Goal: Task Accomplishment & Management: Use online tool/utility

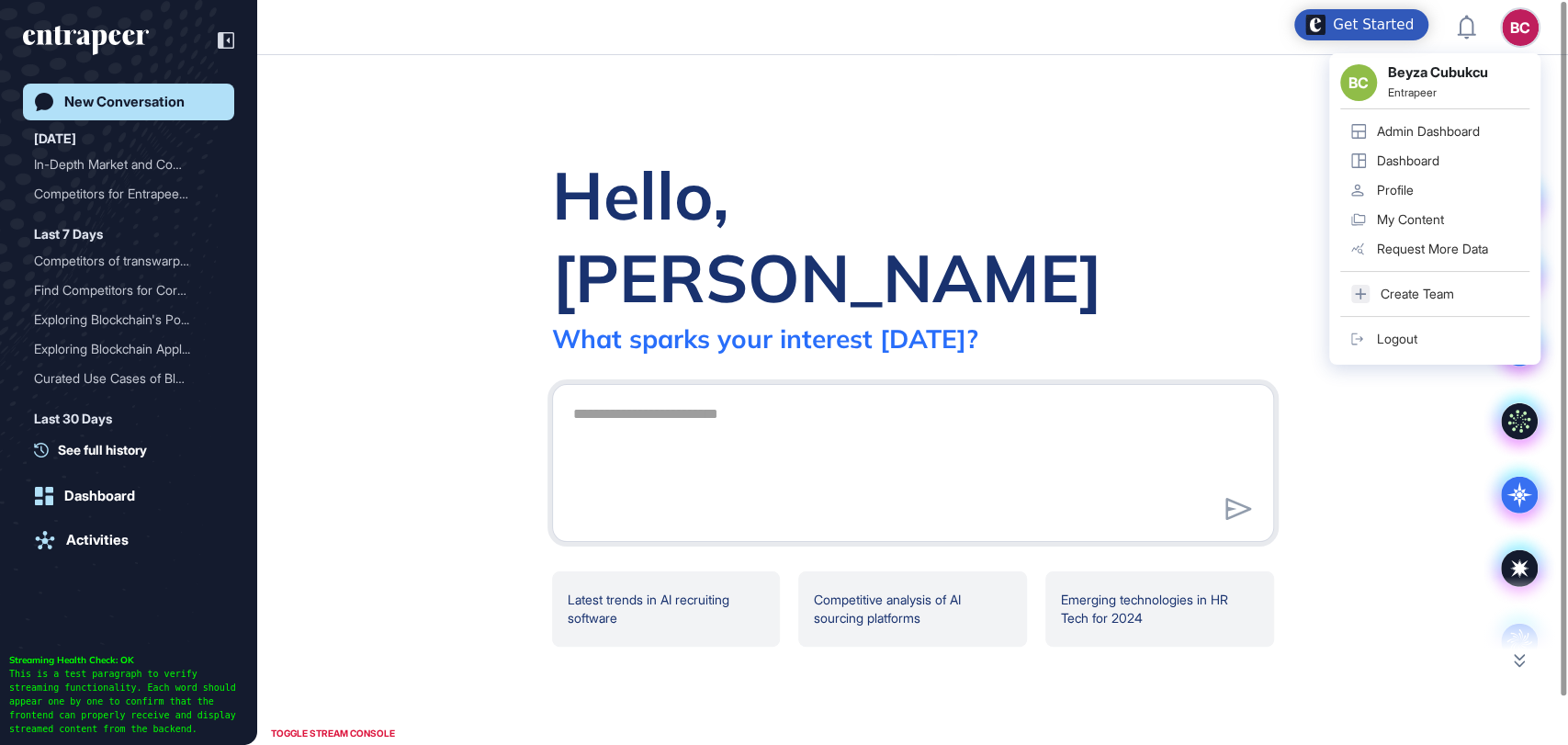
click at [1434, 134] on div "Admin Dashboard" at bounding box center [1428, 131] width 103 height 14
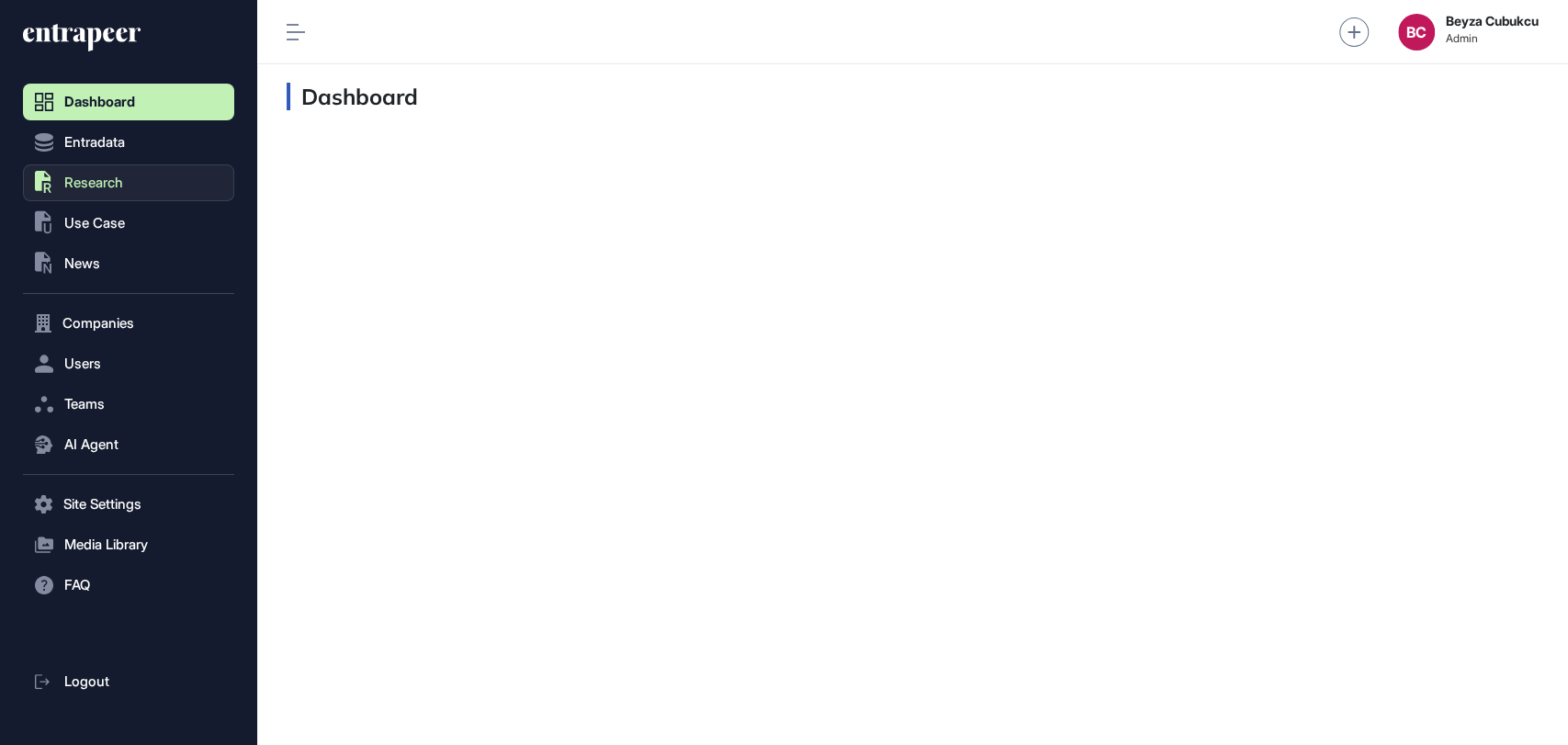
click at [97, 186] on span "Research" at bounding box center [93, 182] width 58 height 14
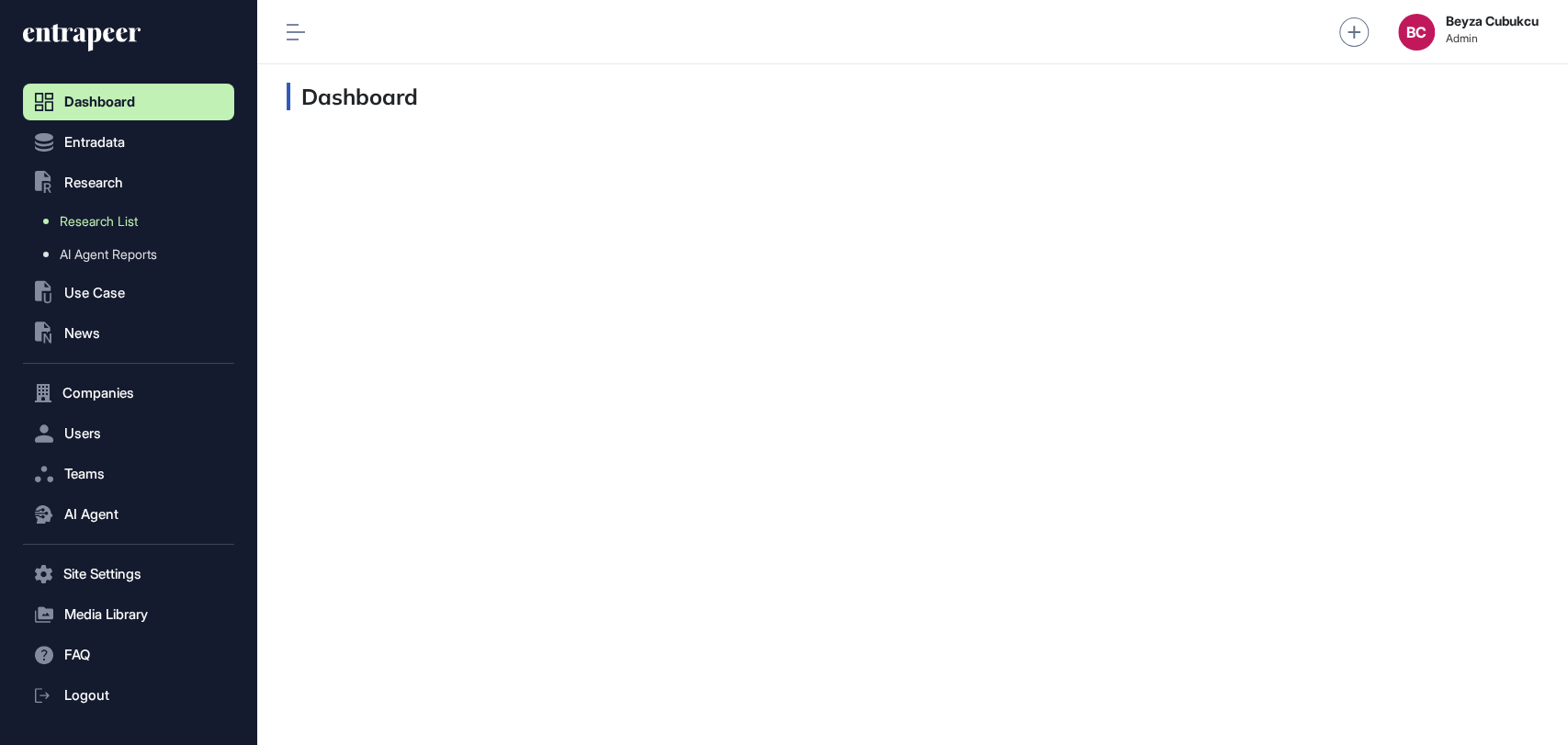
click at [92, 215] on span "Research List" at bounding box center [99, 221] width 78 height 14
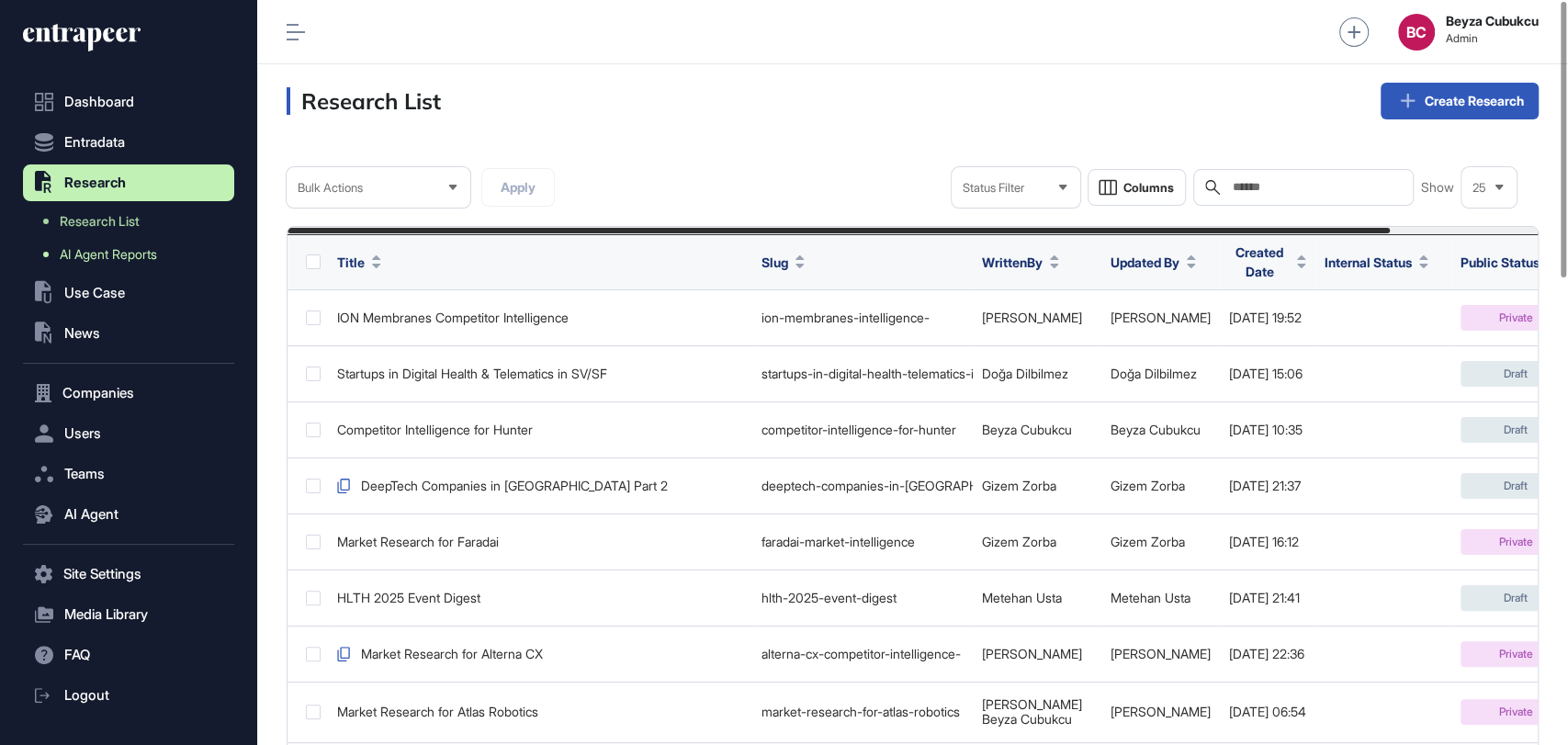
click at [146, 252] on span "AI Agent Reports" at bounding box center [108, 253] width 98 height 14
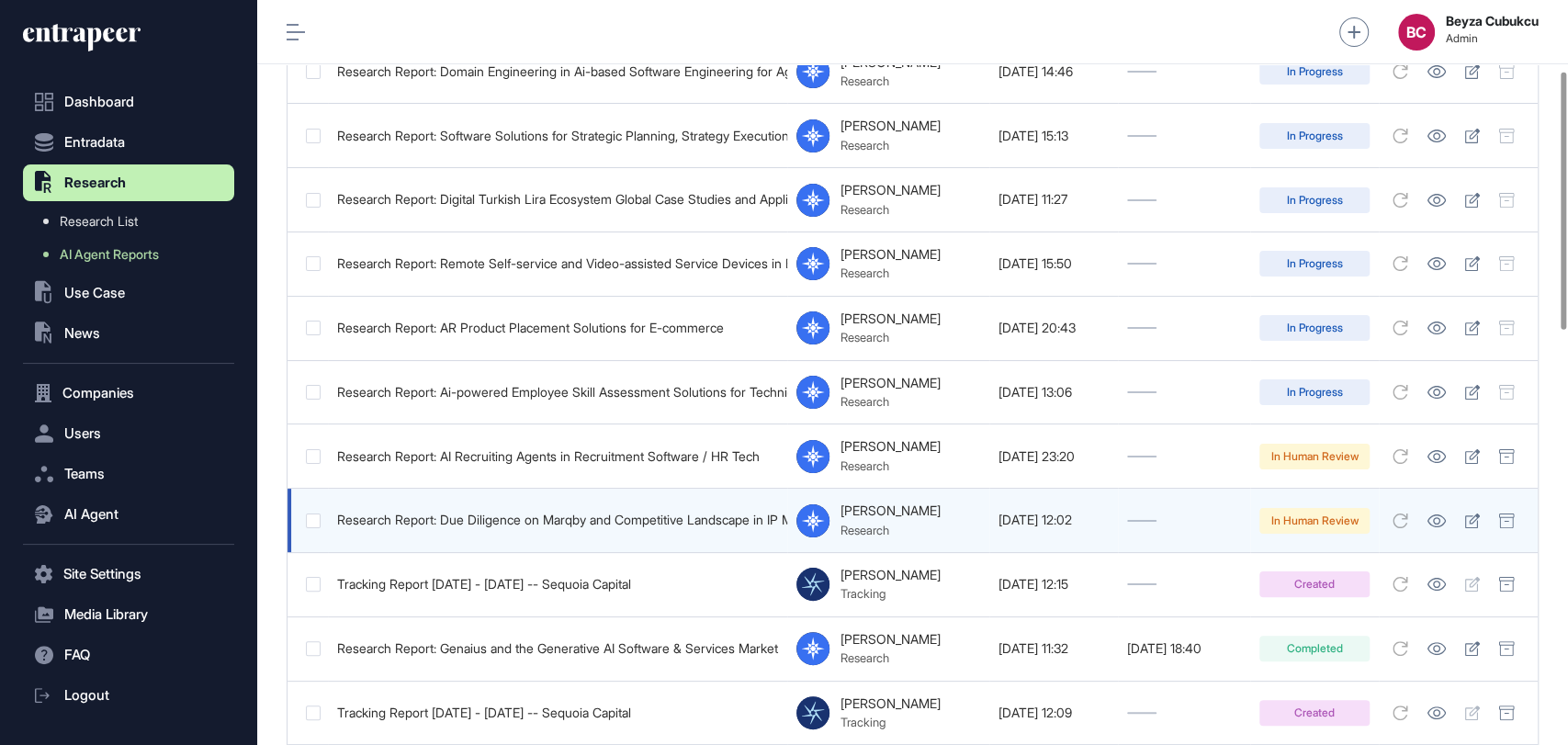
scroll to position [0, 17]
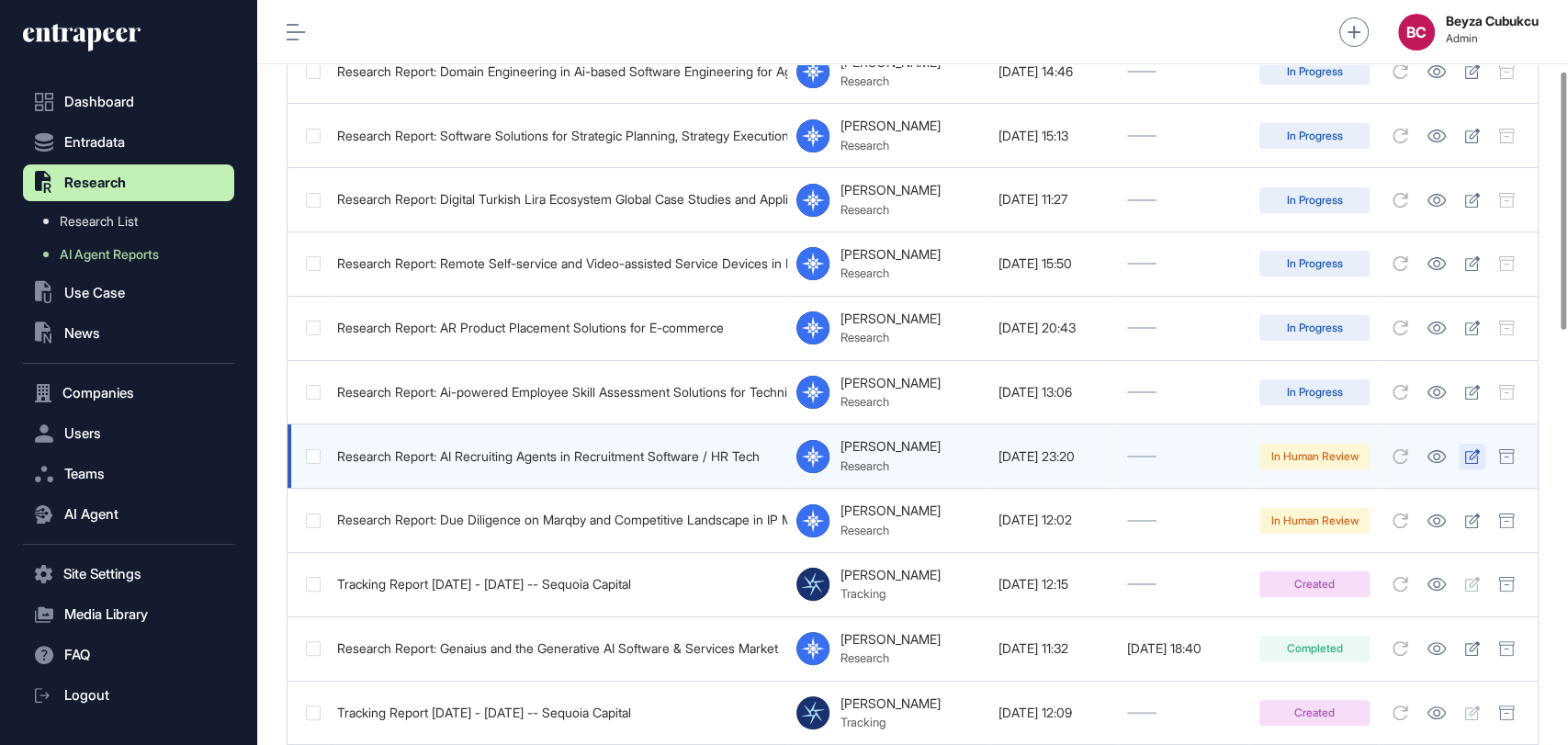
click at [1459, 453] on link at bounding box center [1471, 456] width 27 height 26
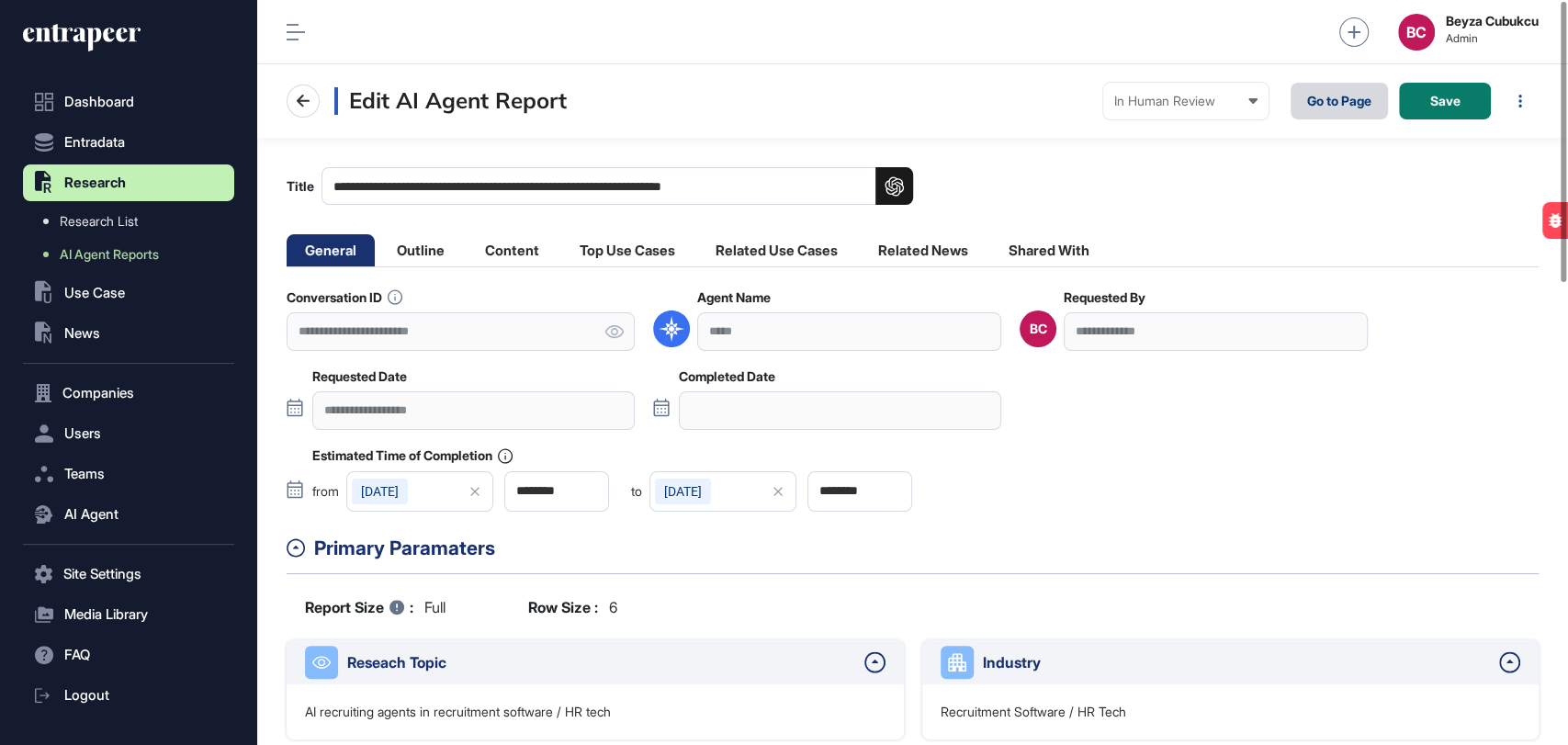
click at [1321, 94] on link "Go to Page" at bounding box center [1339, 100] width 98 height 36
click at [523, 252] on li "Content" at bounding box center [512, 251] width 91 height 33
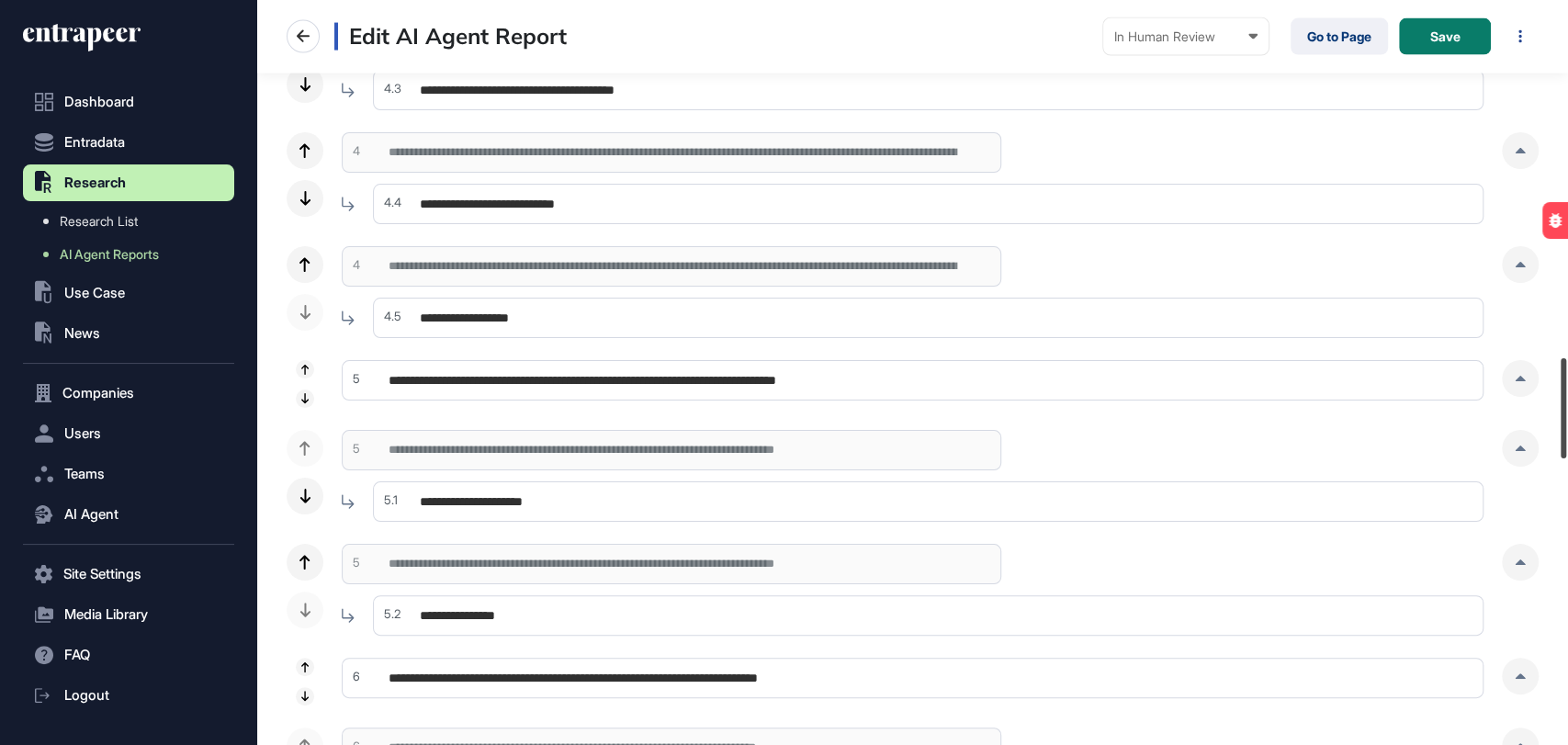
scroll to position [2640, 0]
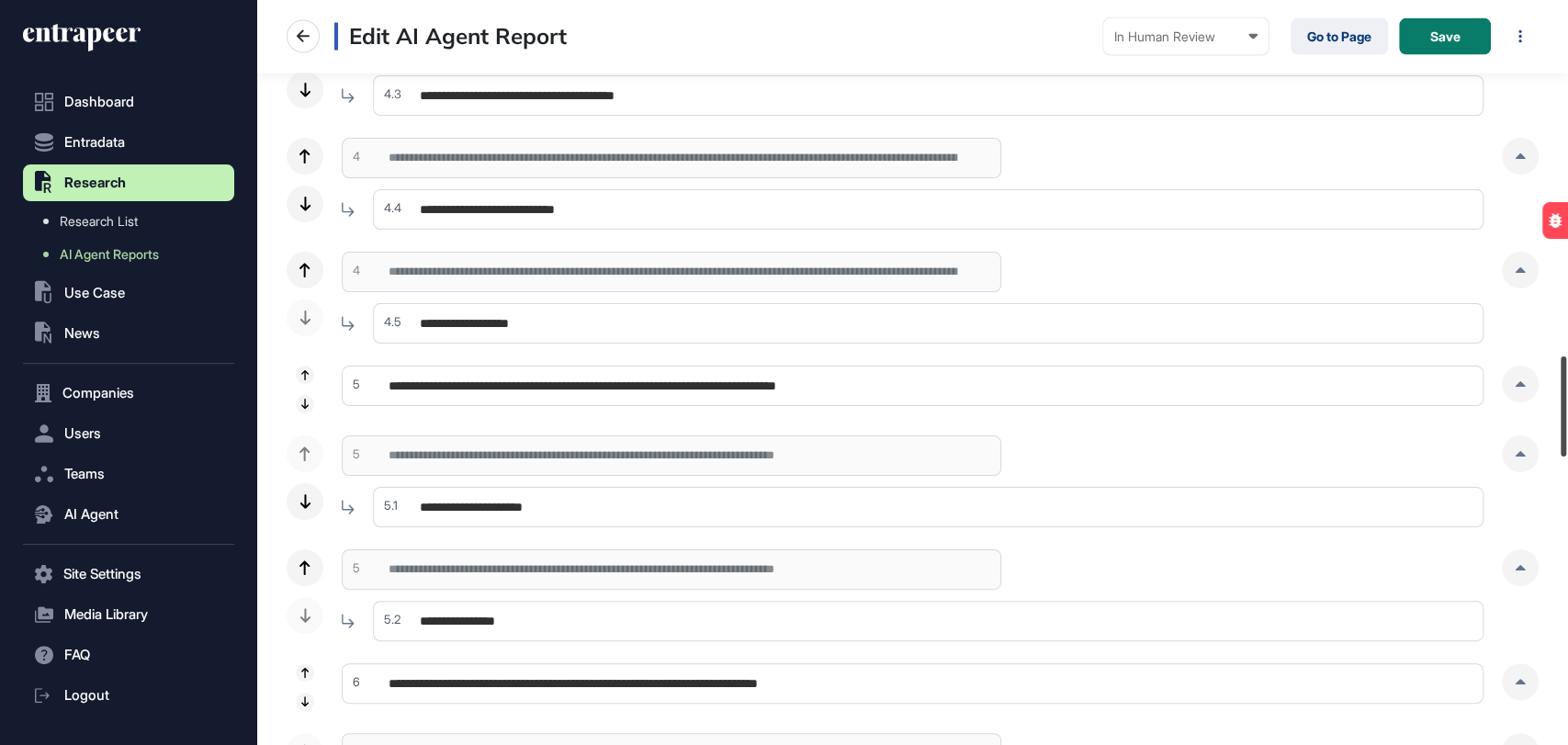
drag, startPoint x: 1566, startPoint y: 38, endPoint x: 1566, endPoint y: 393, distance: 355.0
click at [1566, 393] on div at bounding box center [1563, 405] width 6 height 100
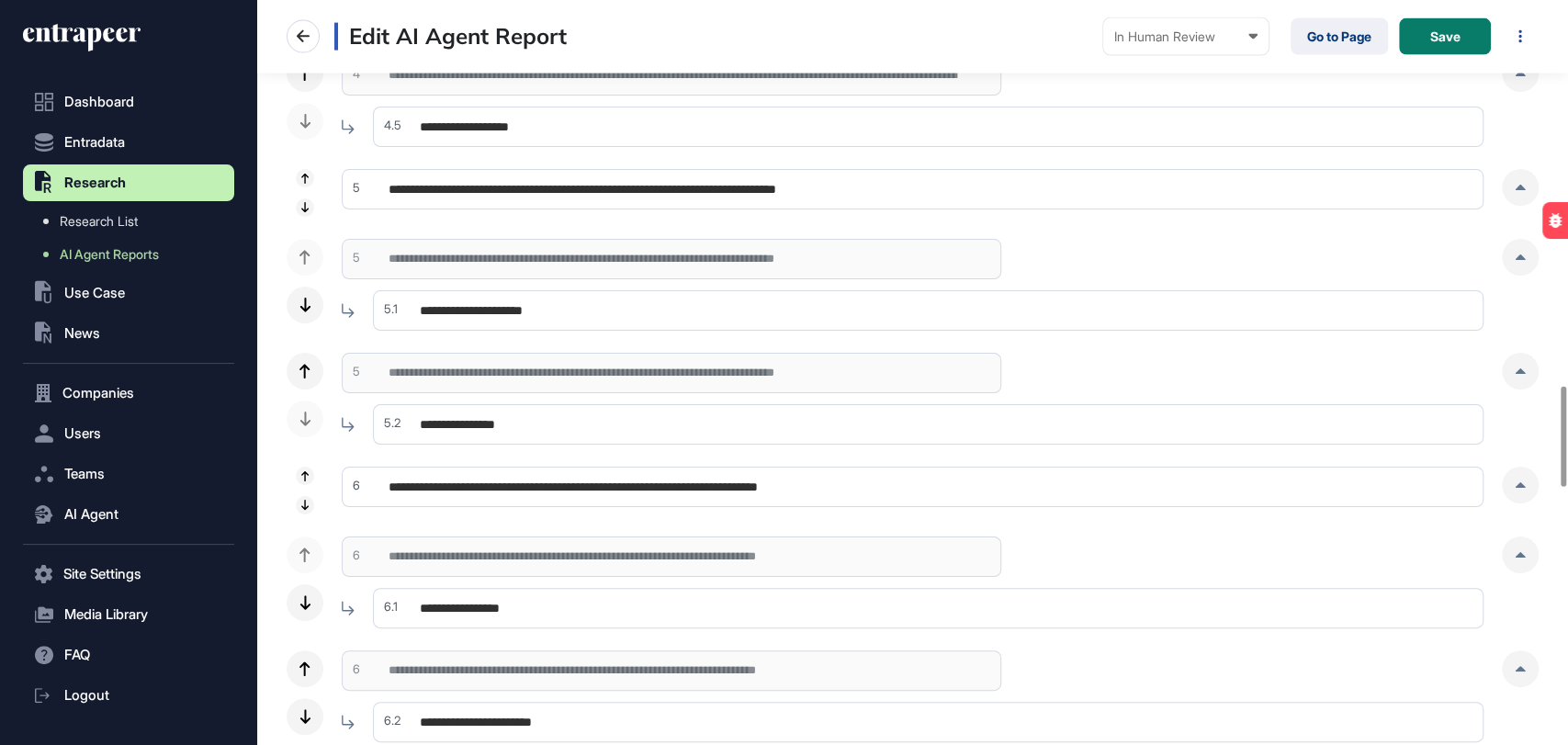
scroll to position [2947, 0]
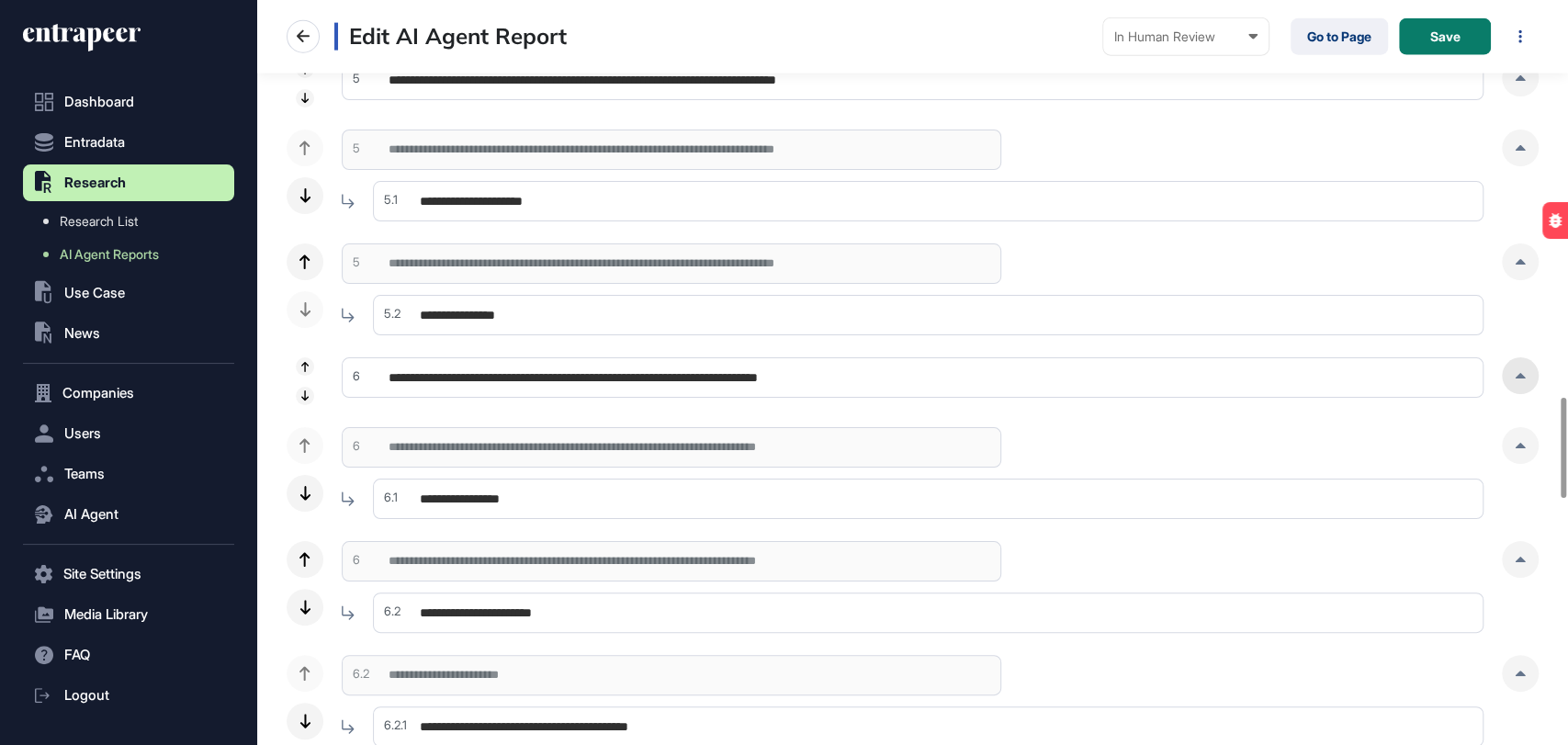
click at [1533, 370] on div at bounding box center [1520, 375] width 36 height 36
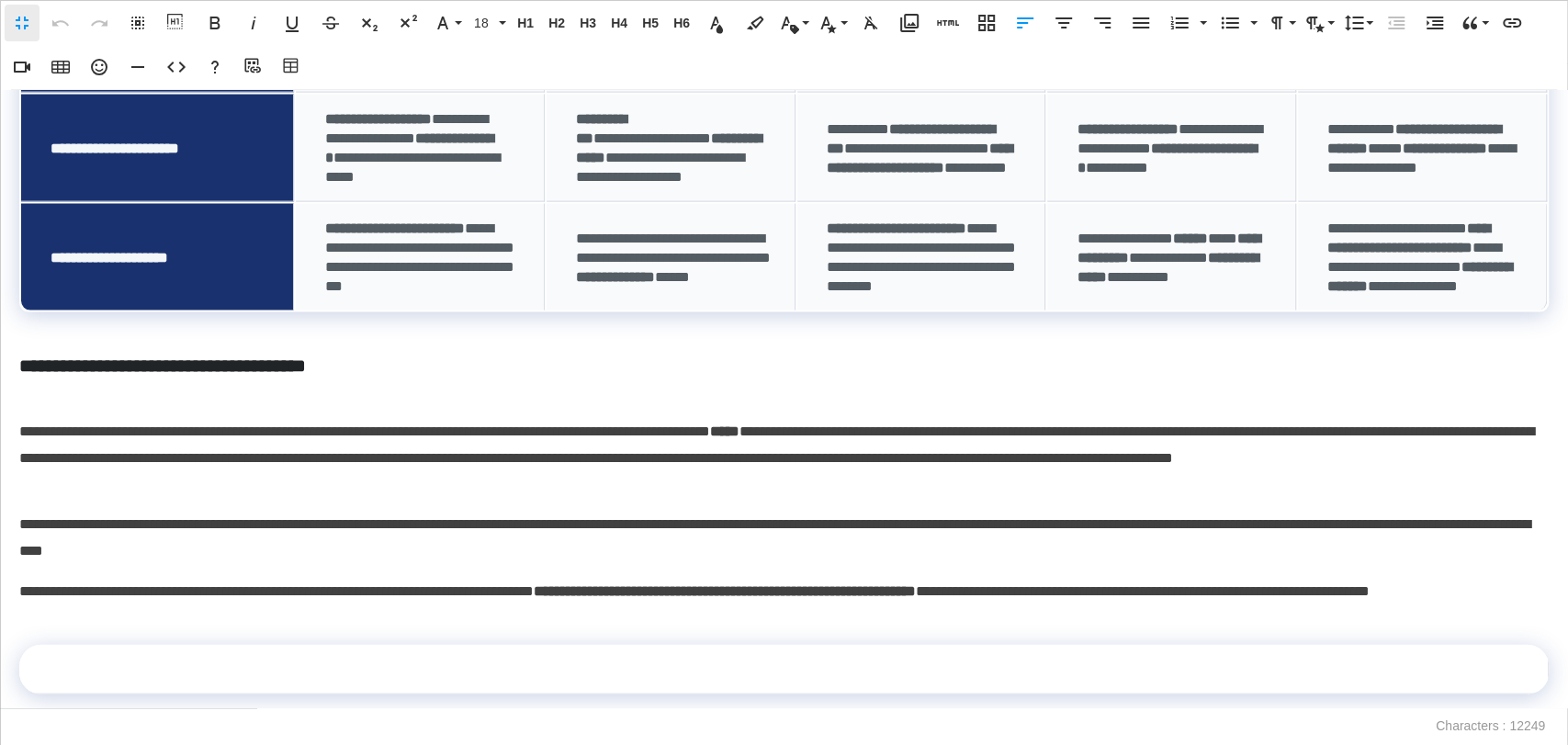
scroll to position [2857, 0]
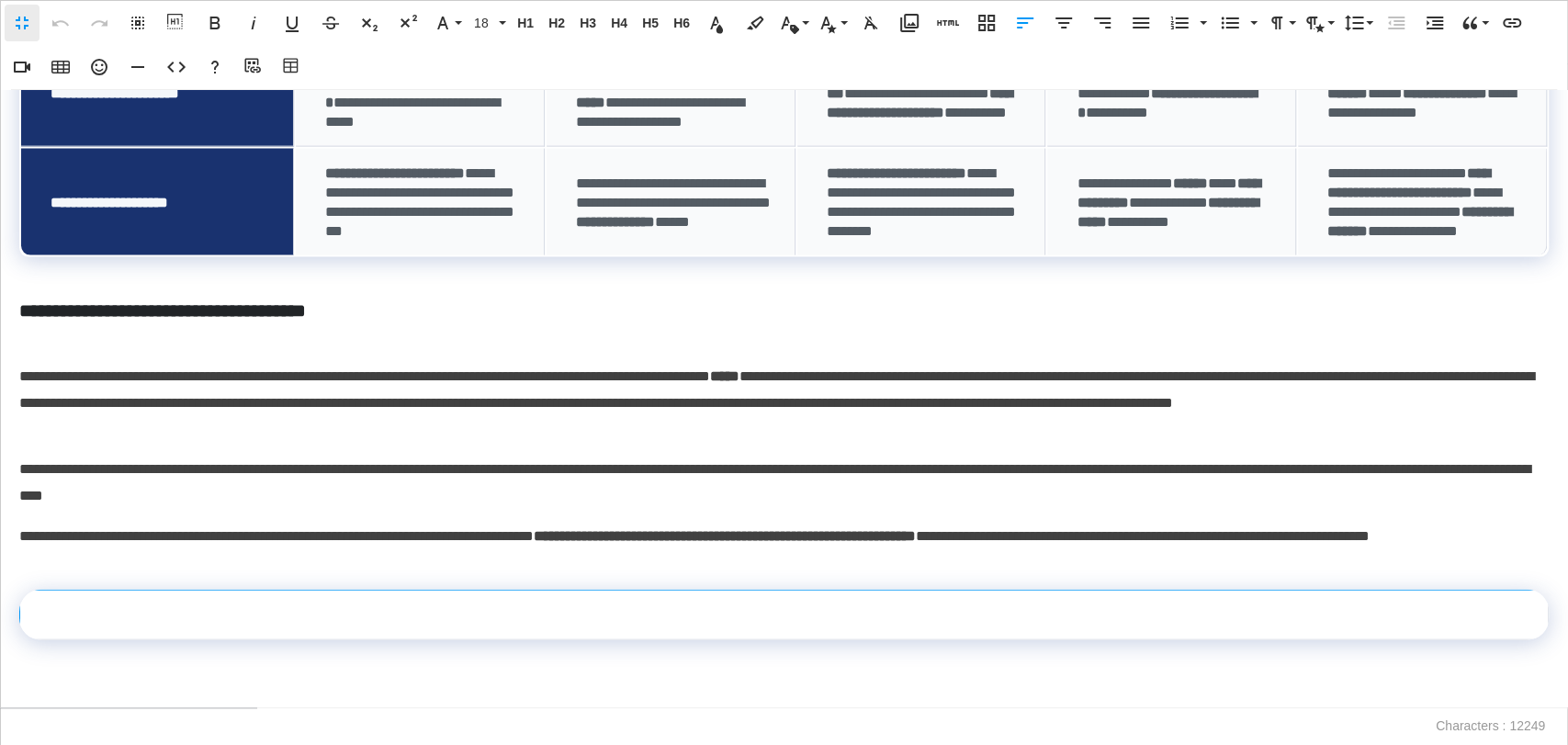
click at [322, 603] on td at bounding box center [784, 615] width 1528 height 50
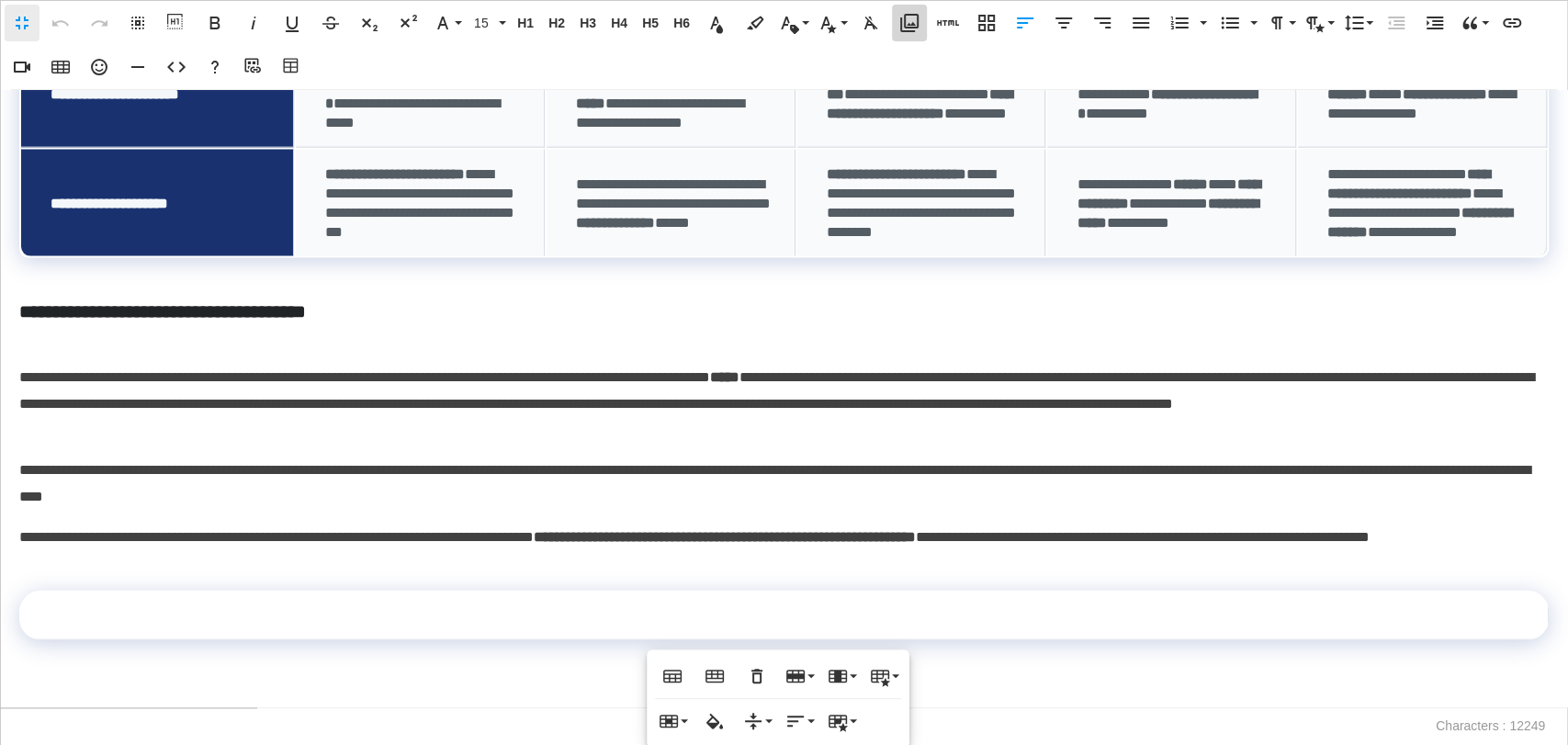
click at [909, 20] on icon "button" at bounding box center [909, 22] width 22 height 22
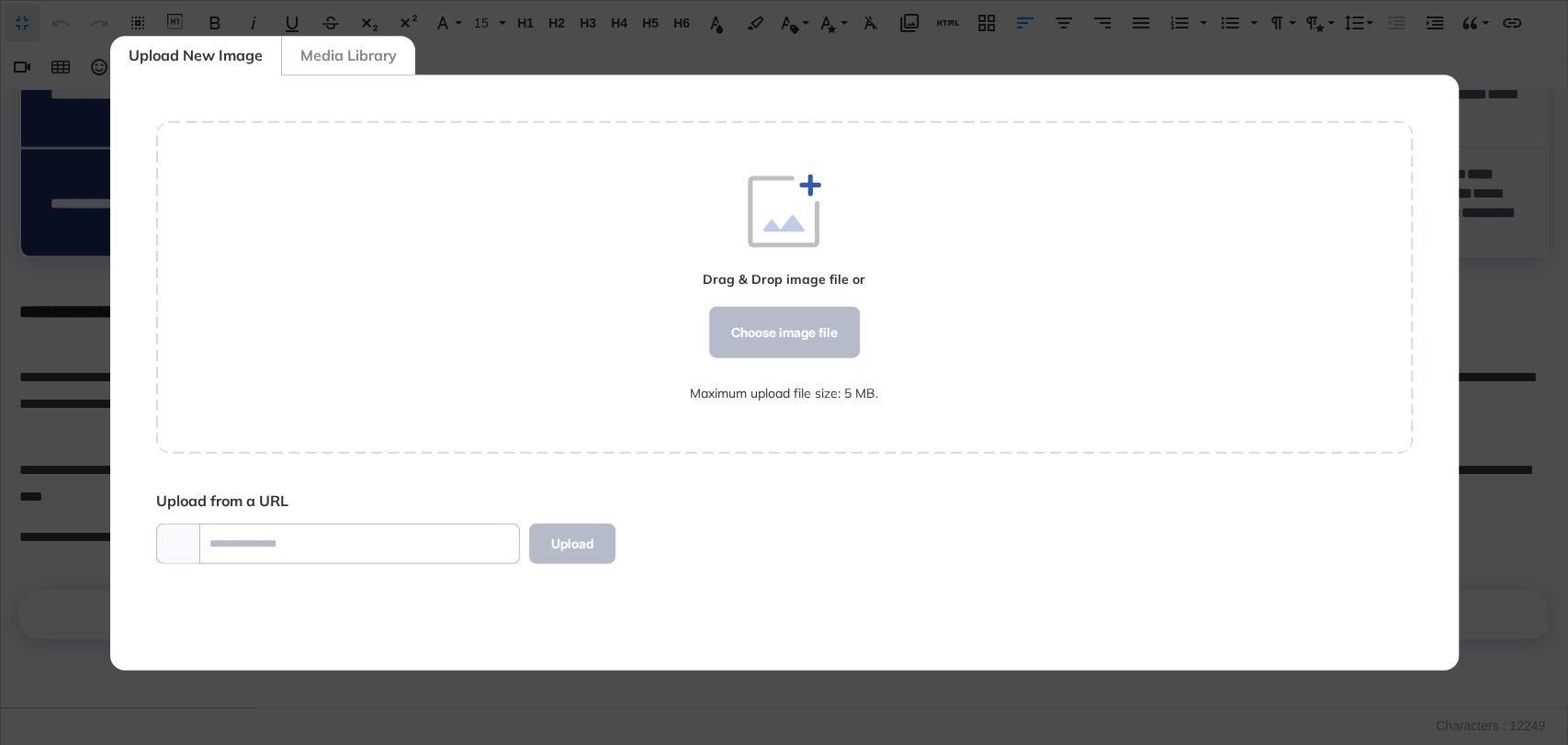
scroll to position [8, 0]
click at [784, 333] on div "Choose image file" at bounding box center [783, 332] width 150 height 52
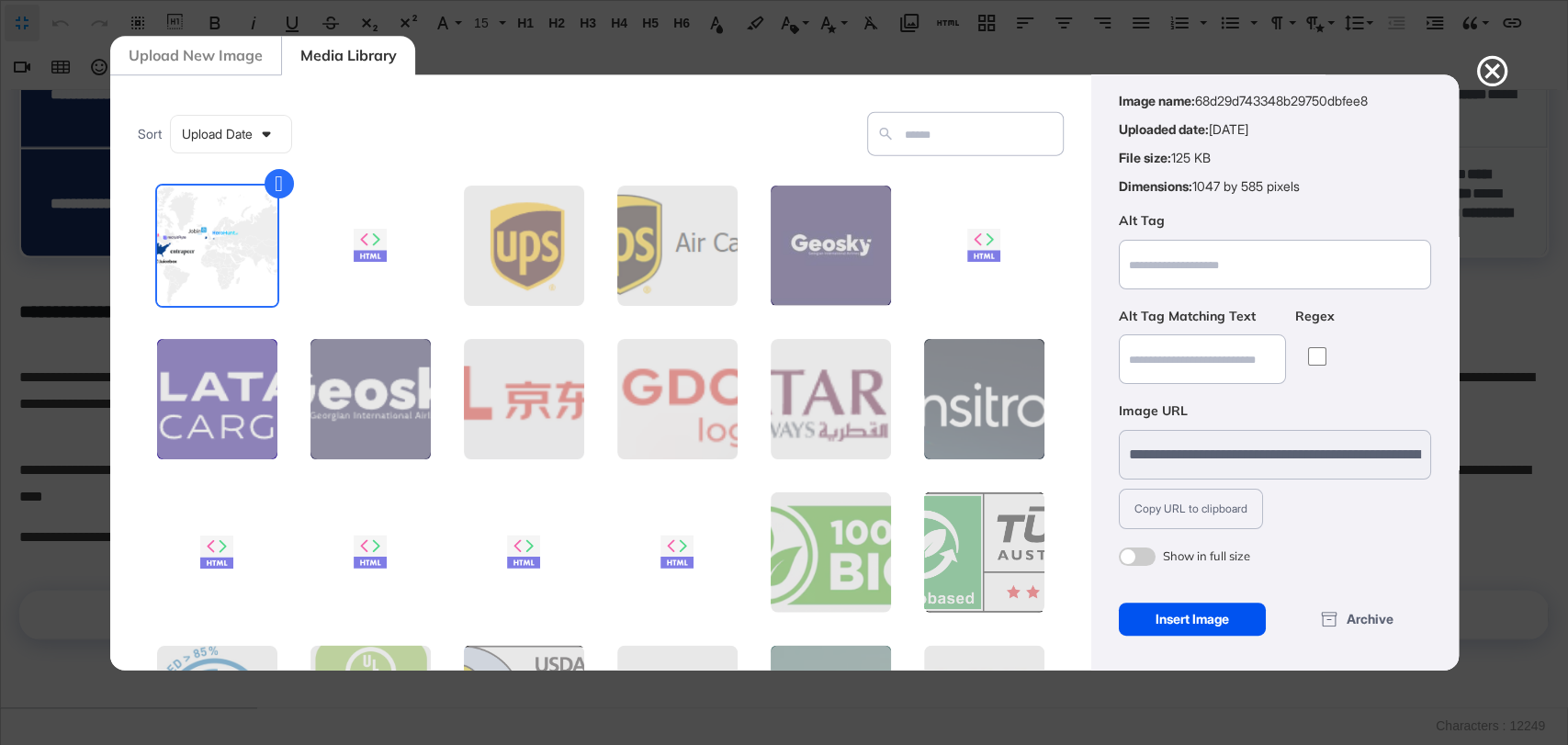
scroll to position [74, 0]
click at [1203, 623] on div "Insert Image" at bounding box center [1192, 617] width 148 height 33
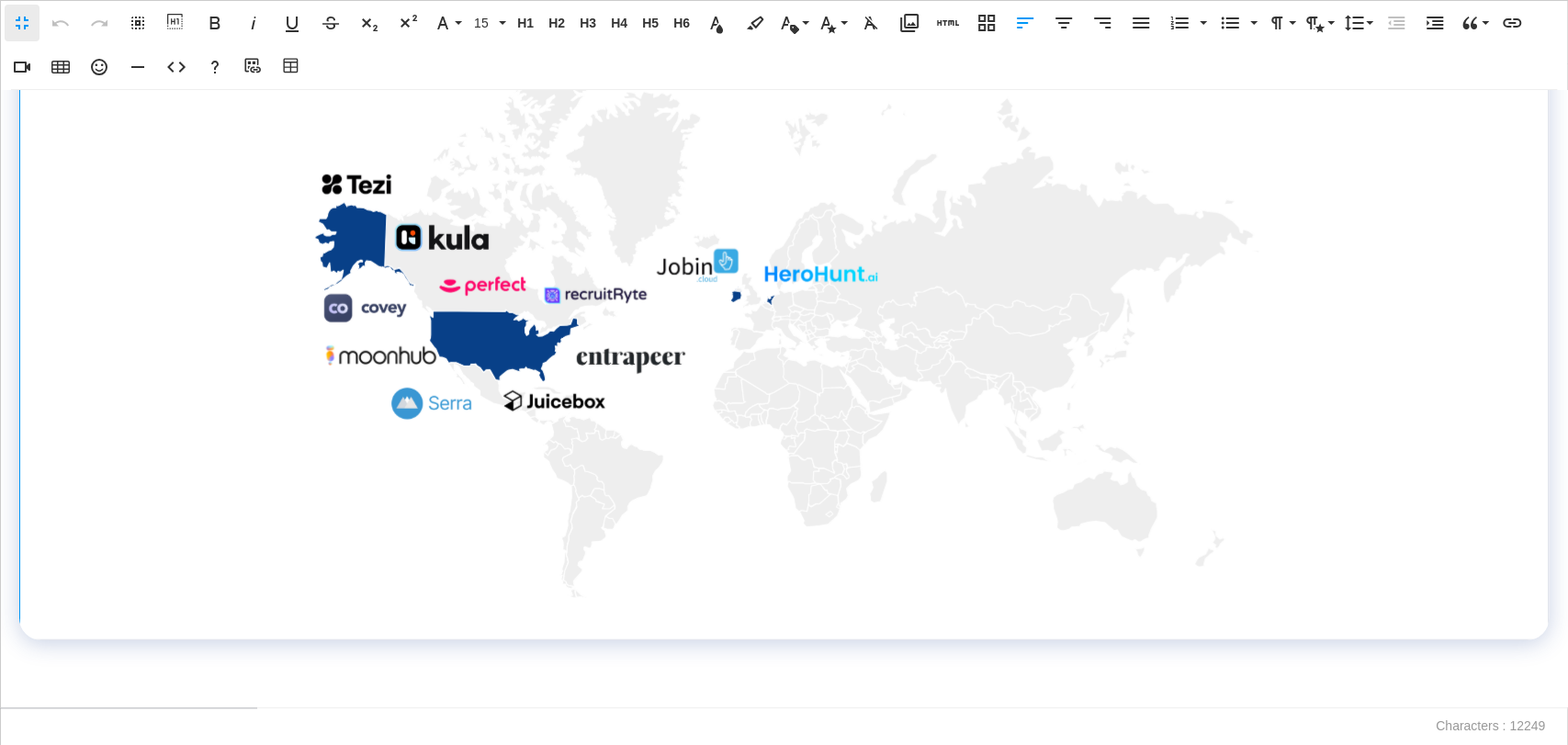
click at [1050, 495] on img at bounding box center [784, 332] width 963 height 537
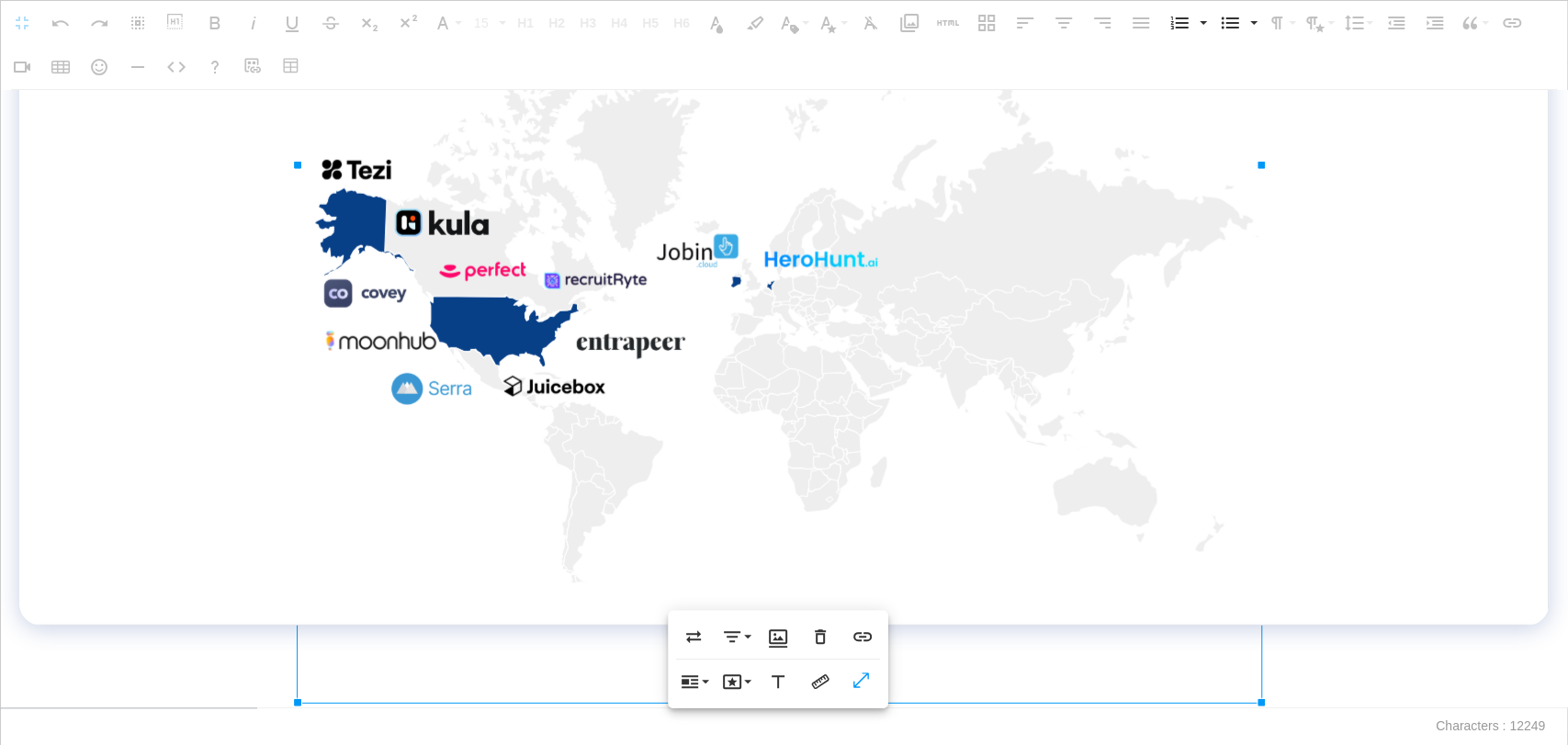
click at [143, 624] on td at bounding box center [784, 327] width 1529 height 596
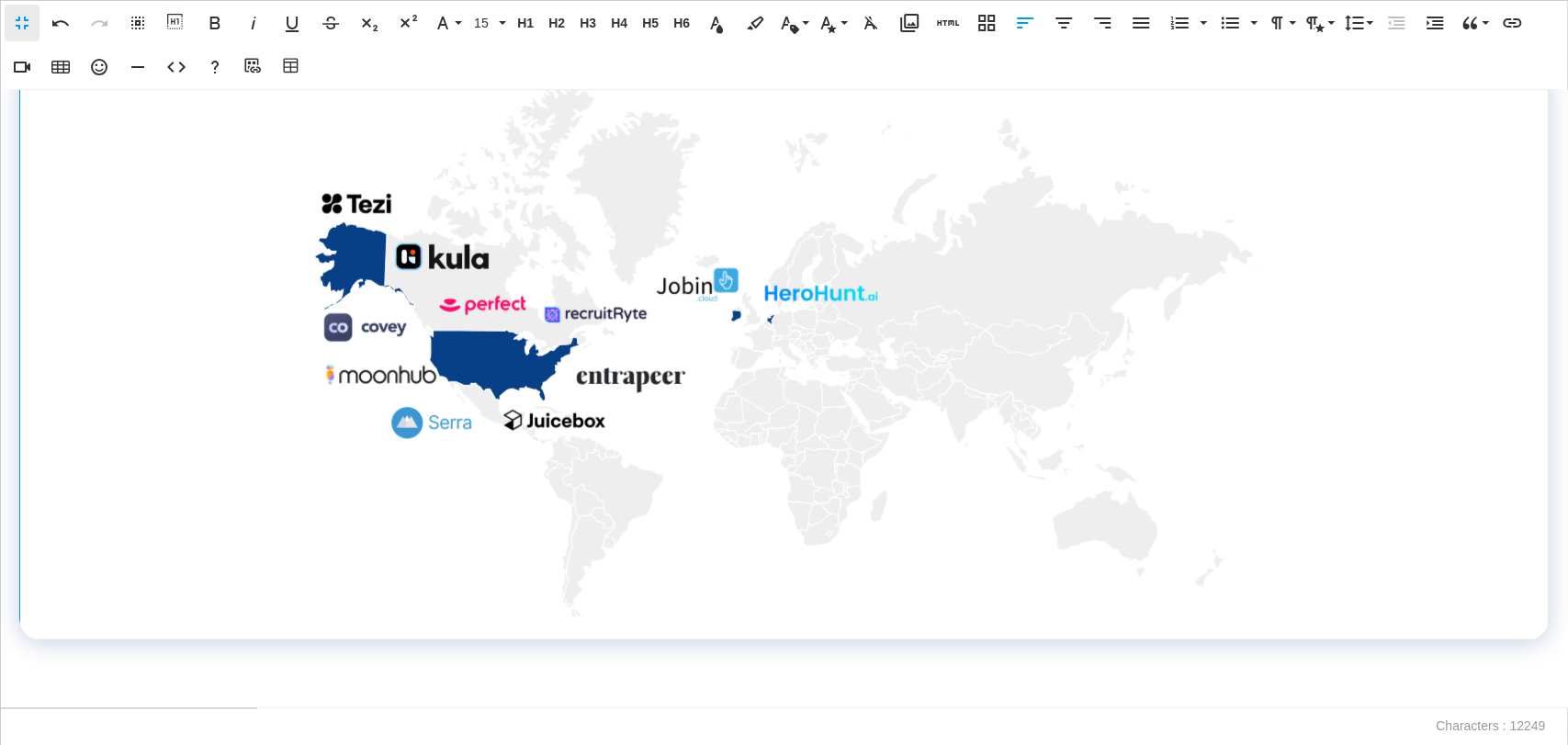
click at [471, 447] on img at bounding box center [784, 351] width 963 height 537
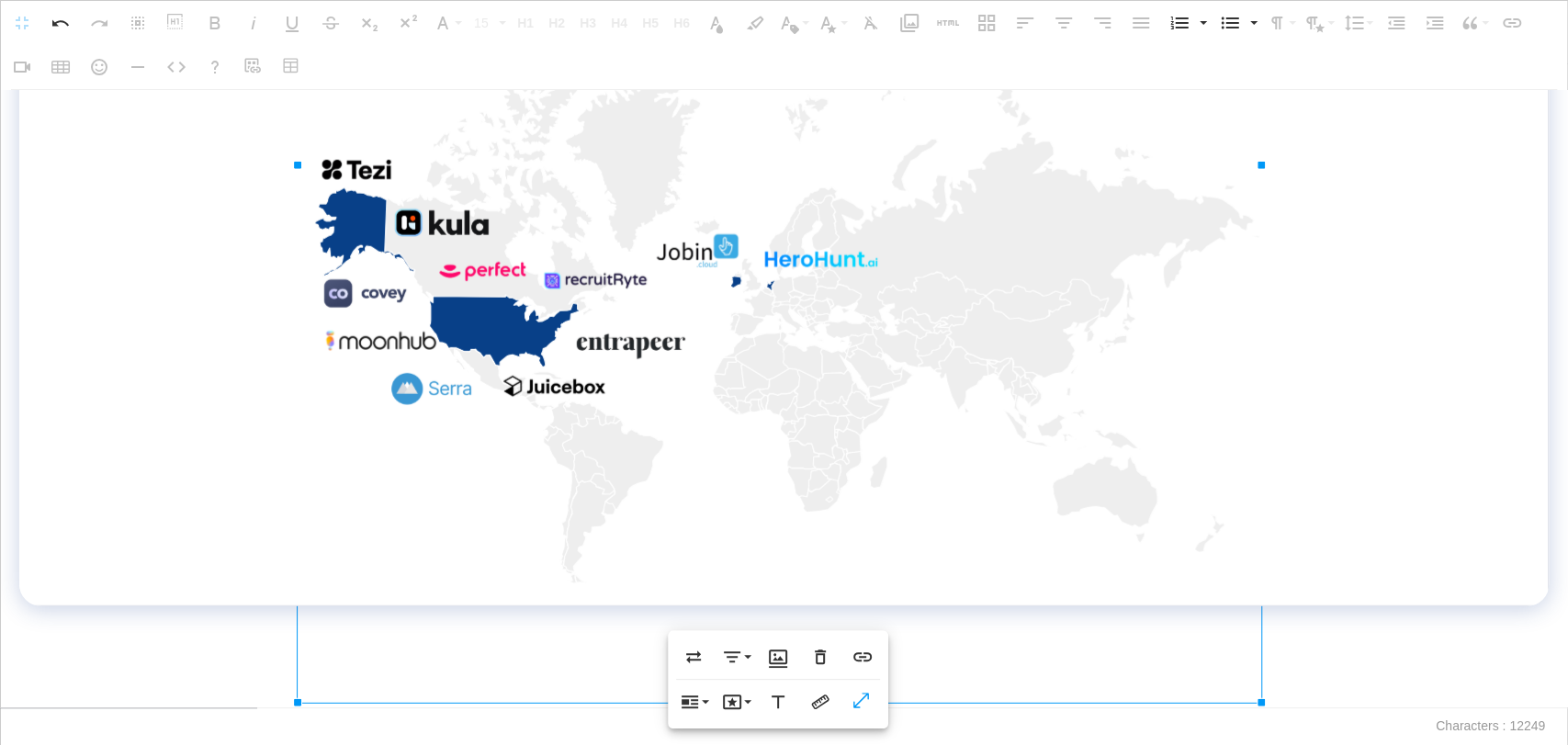
scroll to position [3385, 0]
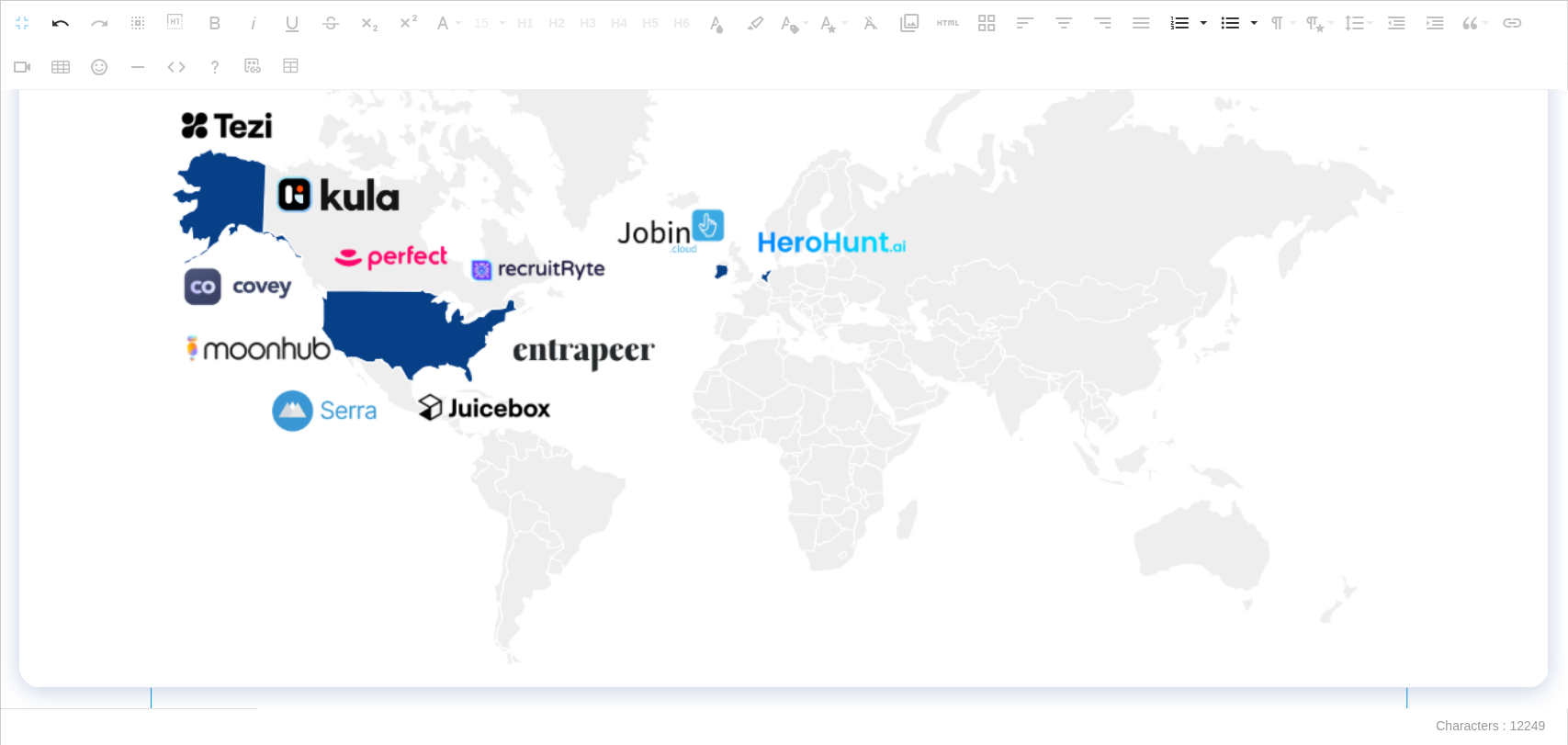
drag, startPoint x: 1260, startPoint y: 619, endPoint x: 1551, endPoint y: 690, distance: 299.5
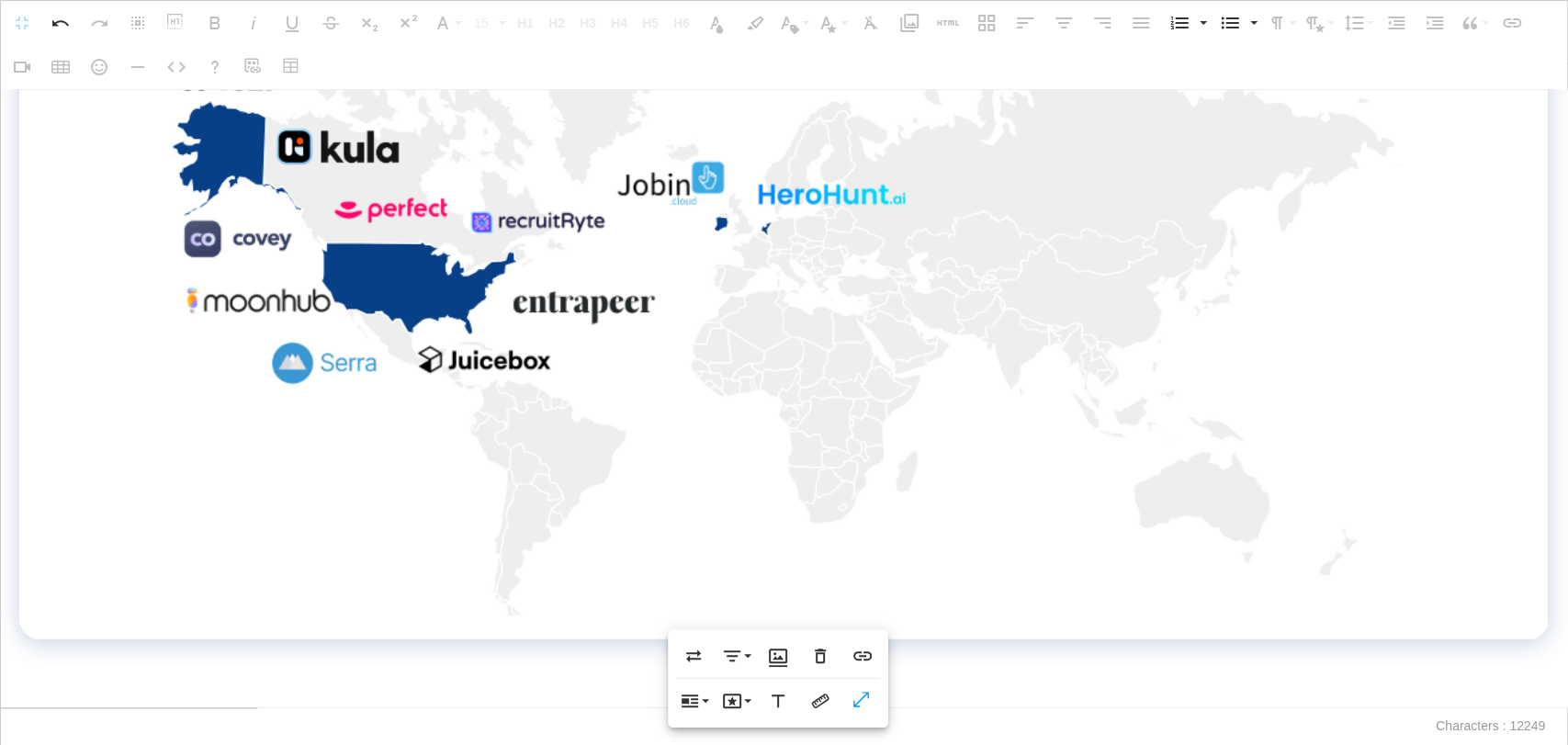
click at [64, 677] on div "**********" at bounding box center [784, 399] width 1568 height 618
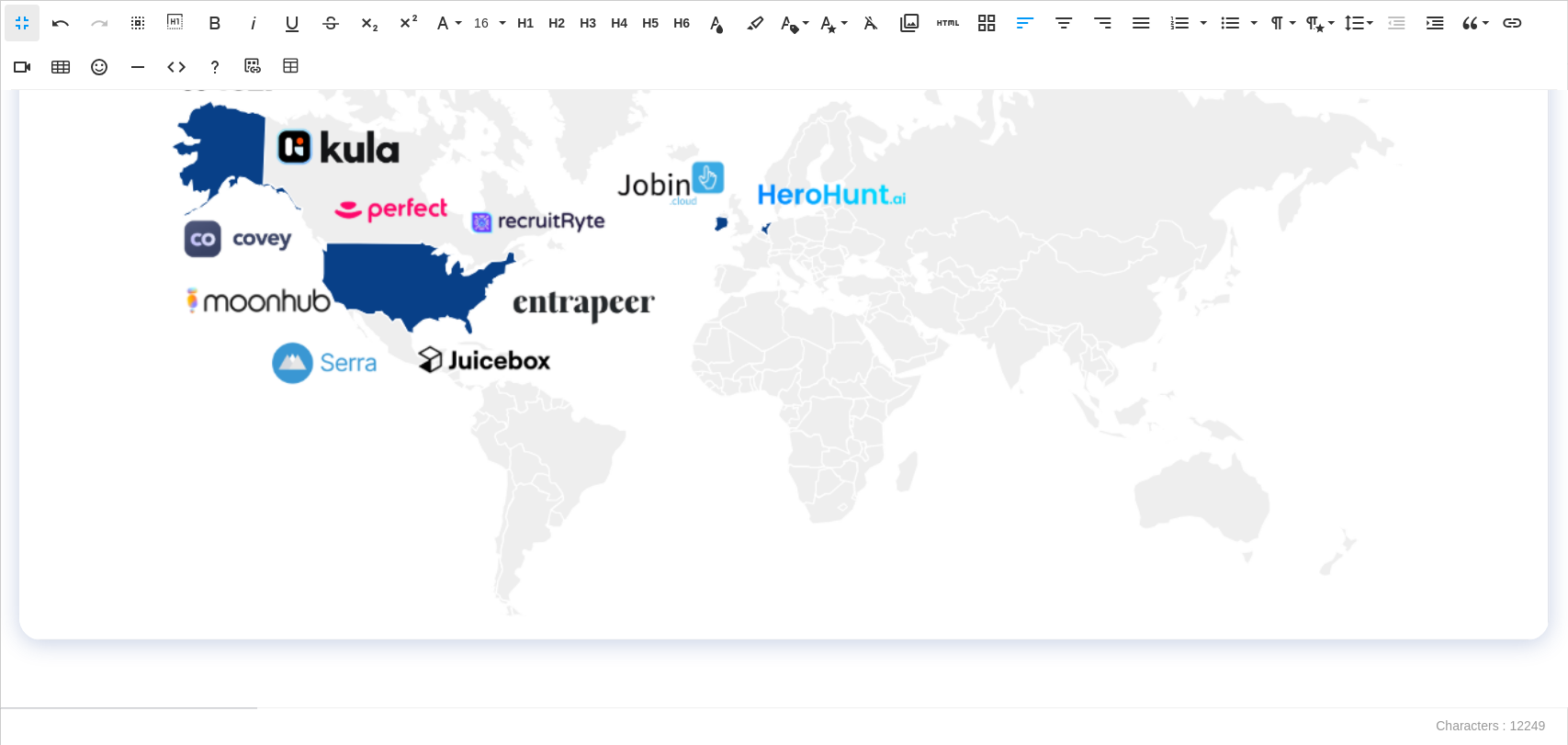
click at [63, 688] on p at bounding box center [784, 693] width 1529 height 27
click at [378, 438] on img at bounding box center [784, 270] width 1254 height 700
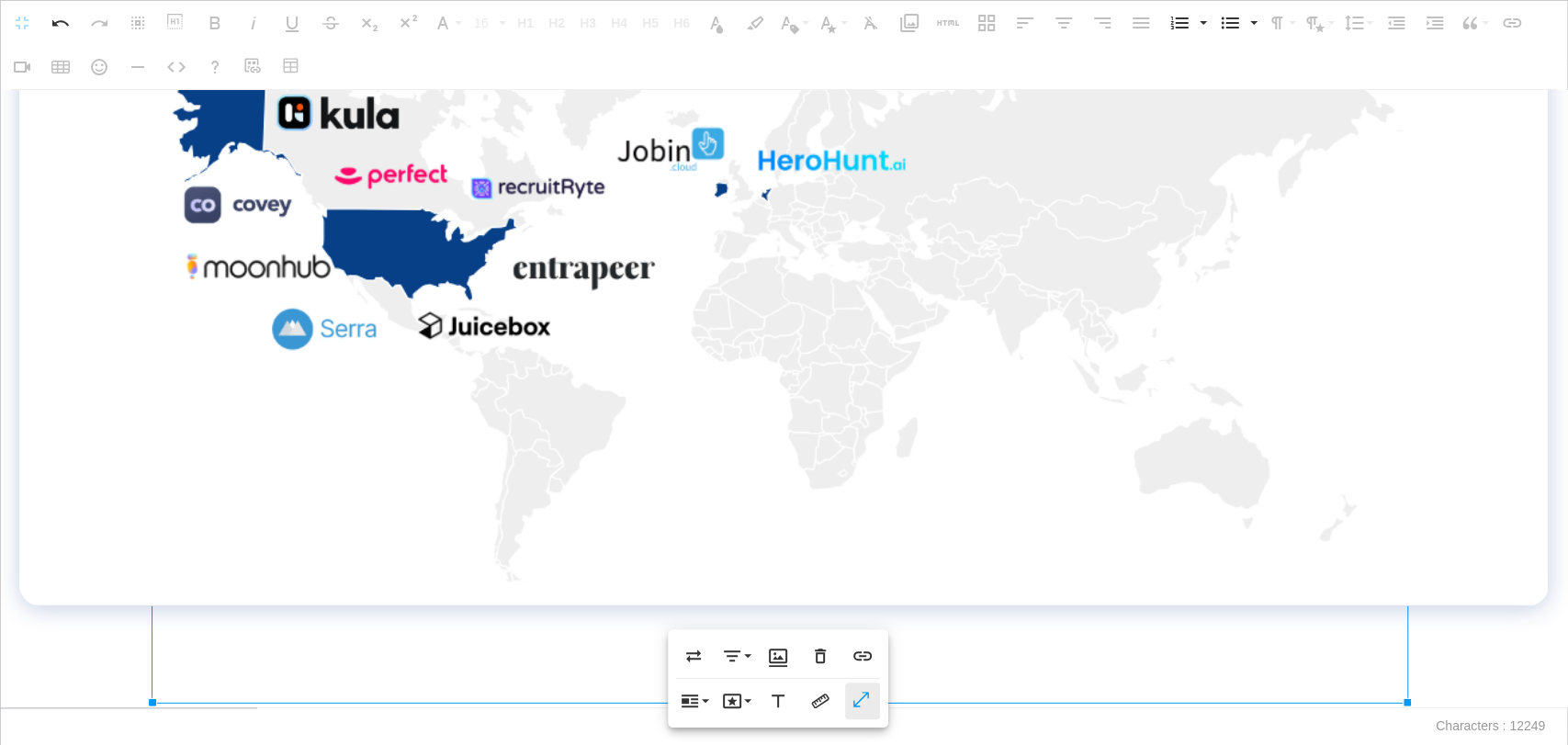
click at [859, 708] on icon "button" at bounding box center [862, 700] width 22 height 18
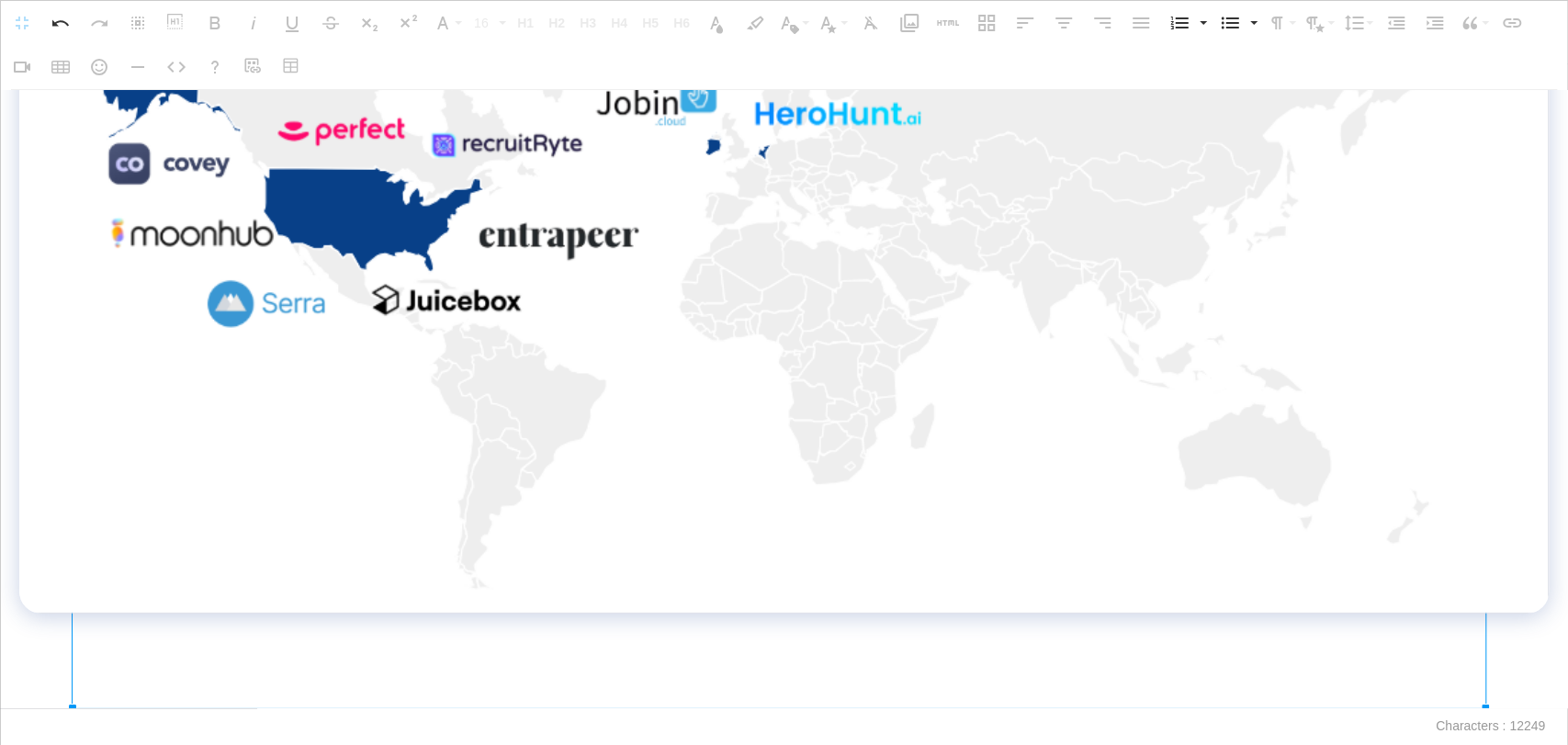
drag, startPoint x: 1408, startPoint y: 620, endPoint x: 703, endPoint y: 425, distance: 731.5
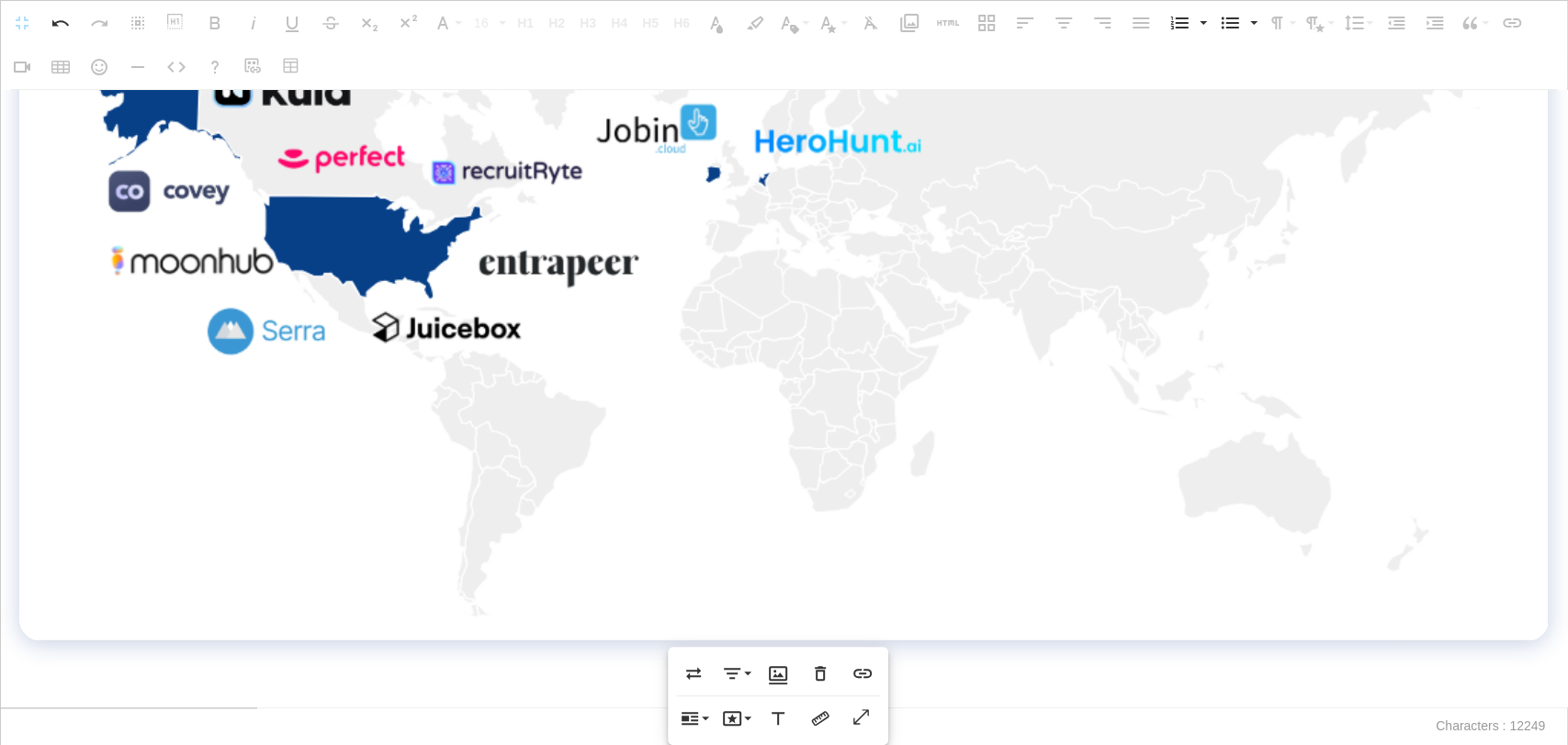
scroll to position [3636, 0]
click at [593, 376] on img at bounding box center [784, 226] width 1412 height 788
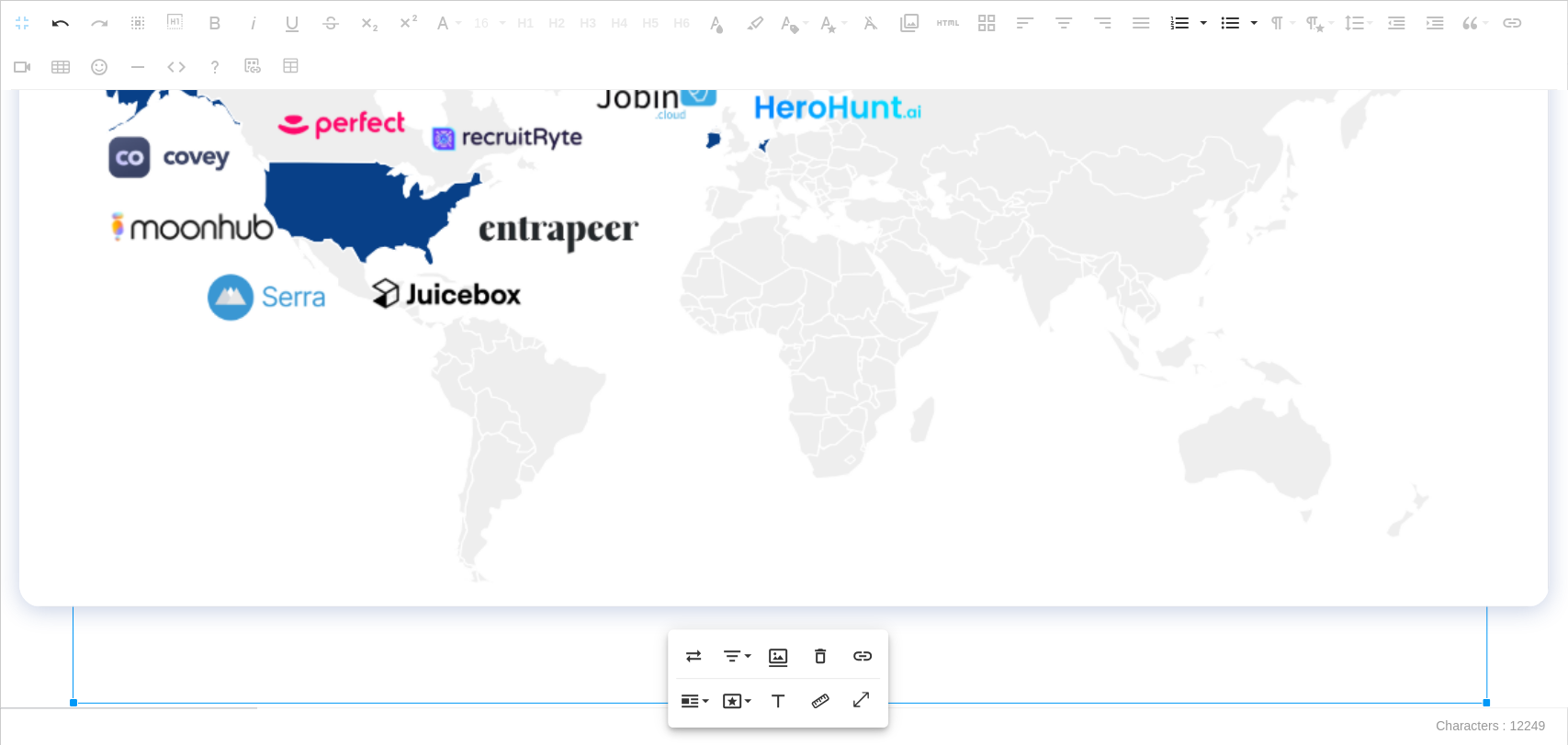
click at [152, 673] on p at bounding box center [784, 660] width 1529 height 27
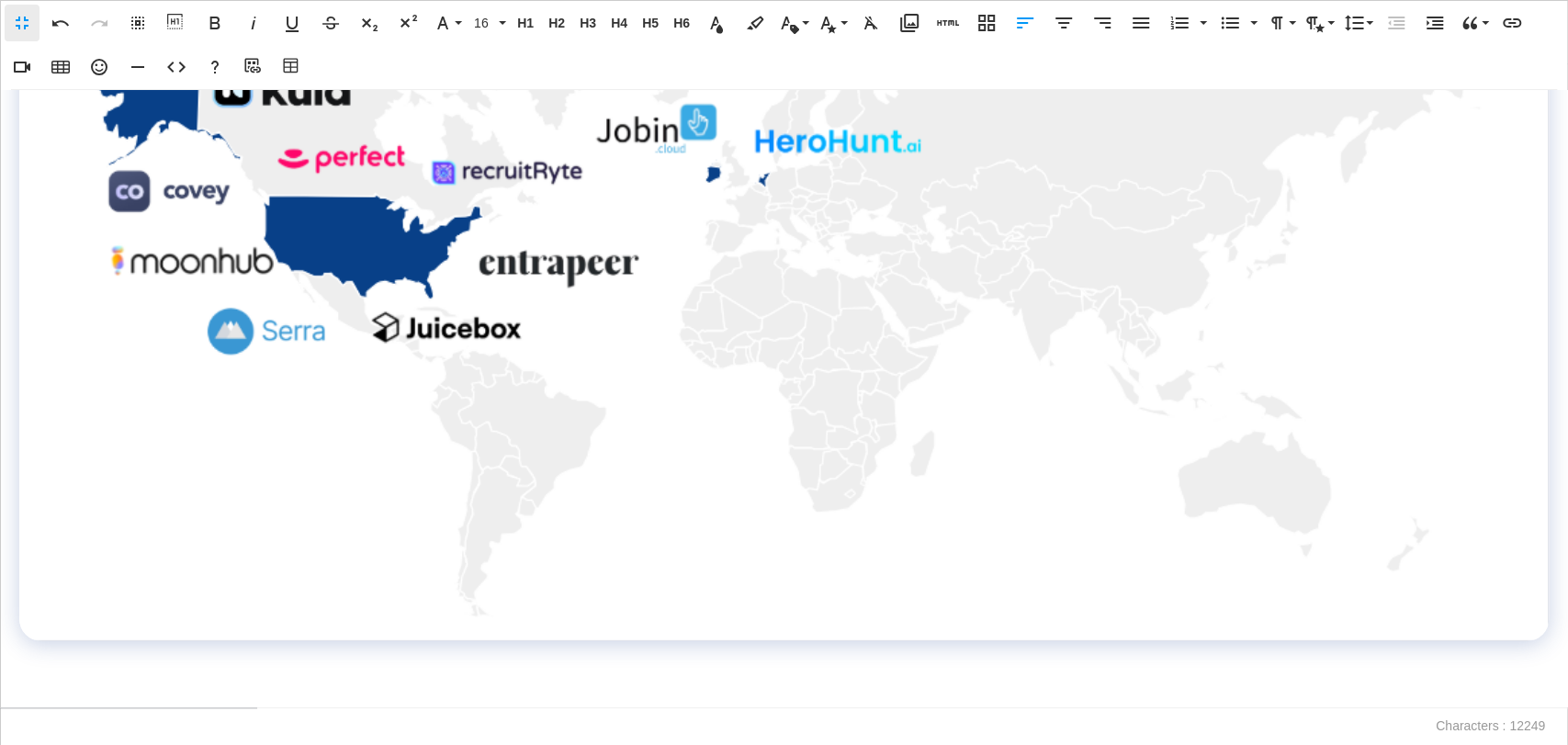
click at [1085, 515] on img at bounding box center [784, 226] width 1412 height 788
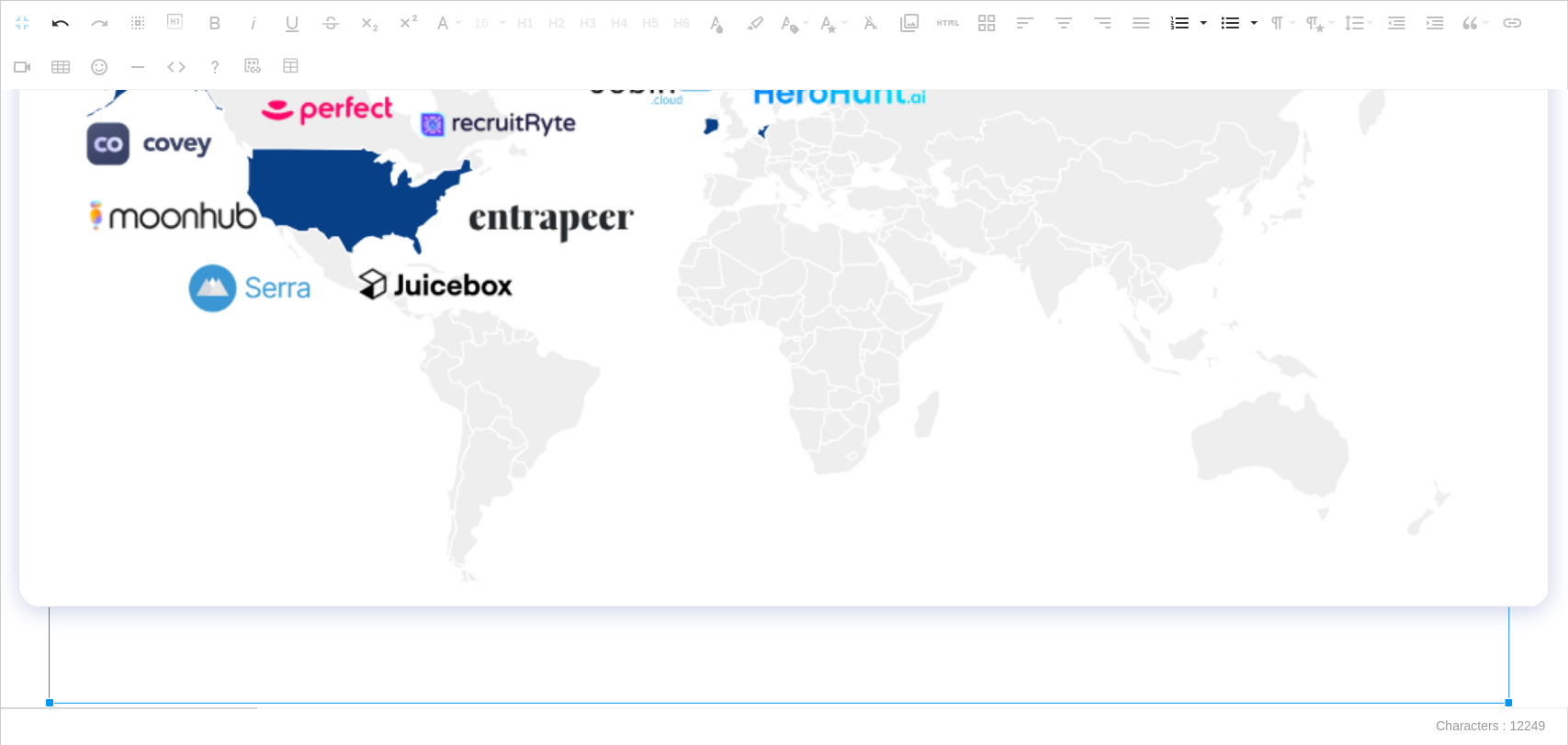
drag, startPoint x: 1484, startPoint y: 617, endPoint x: 1566, endPoint y: 689, distance: 109.1
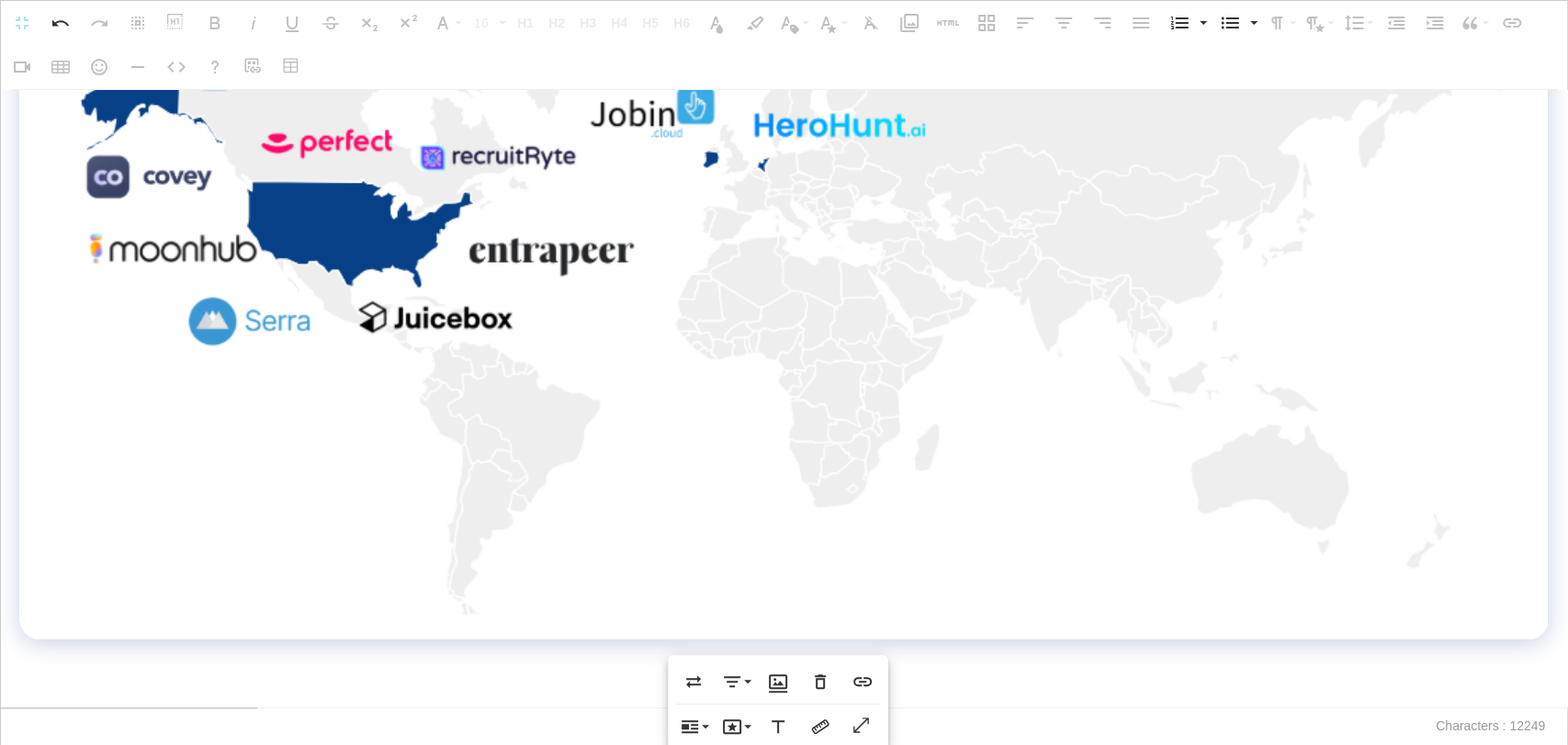
click at [80, 667] on p at bounding box center [784, 653] width 1529 height 27
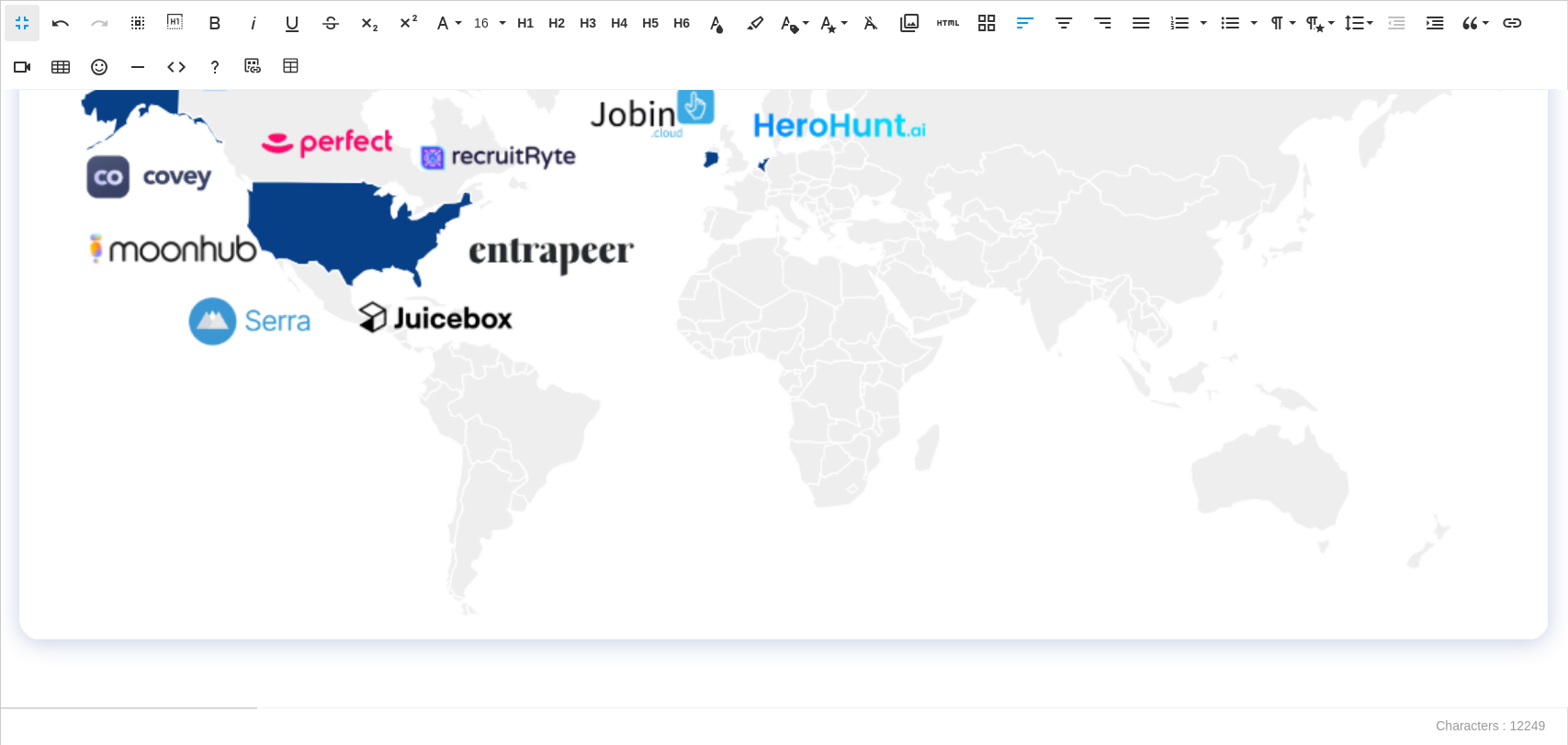
click at [80, 691] on p at bounding box center [784, 693] width 1529 height 27
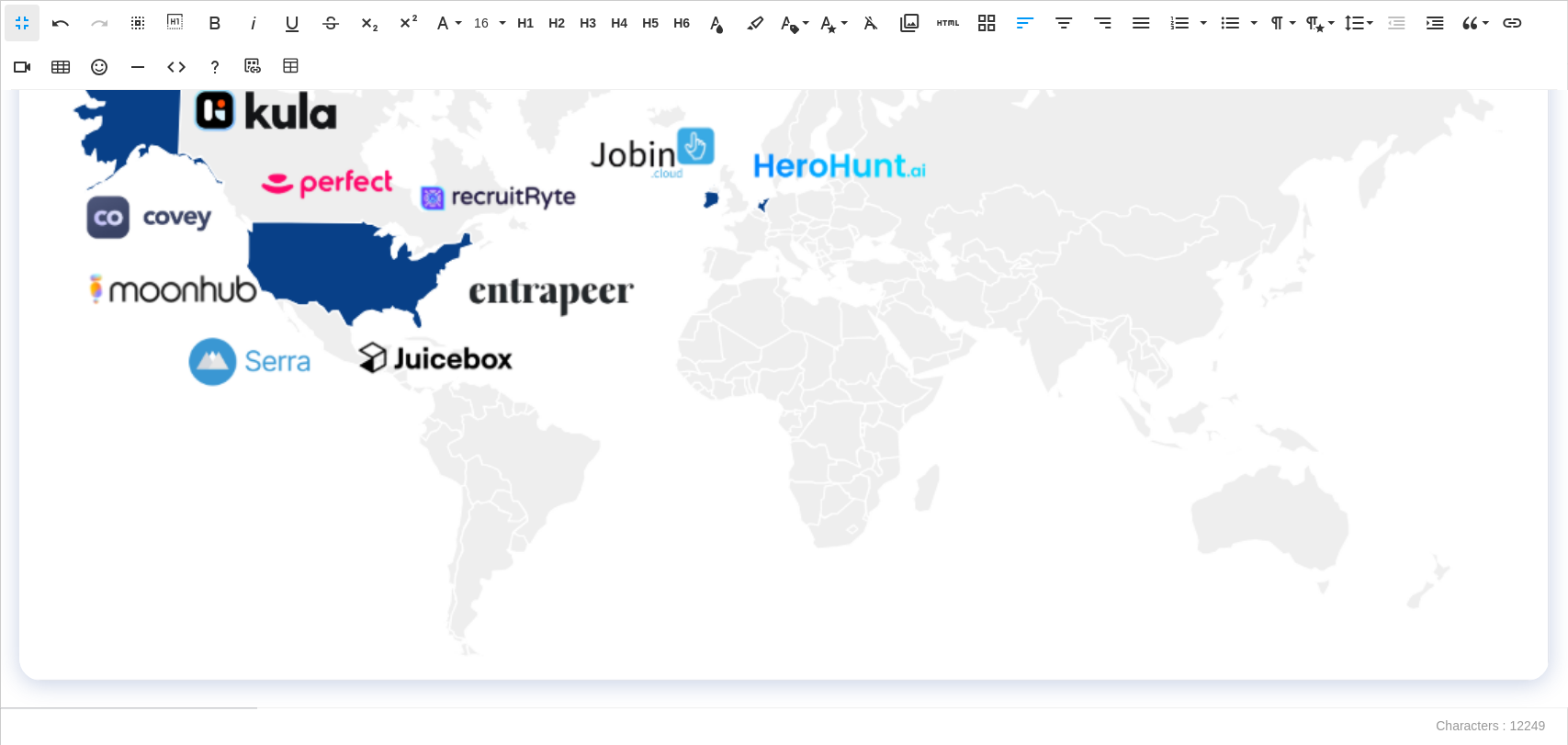
scroll to position [3110, 0]
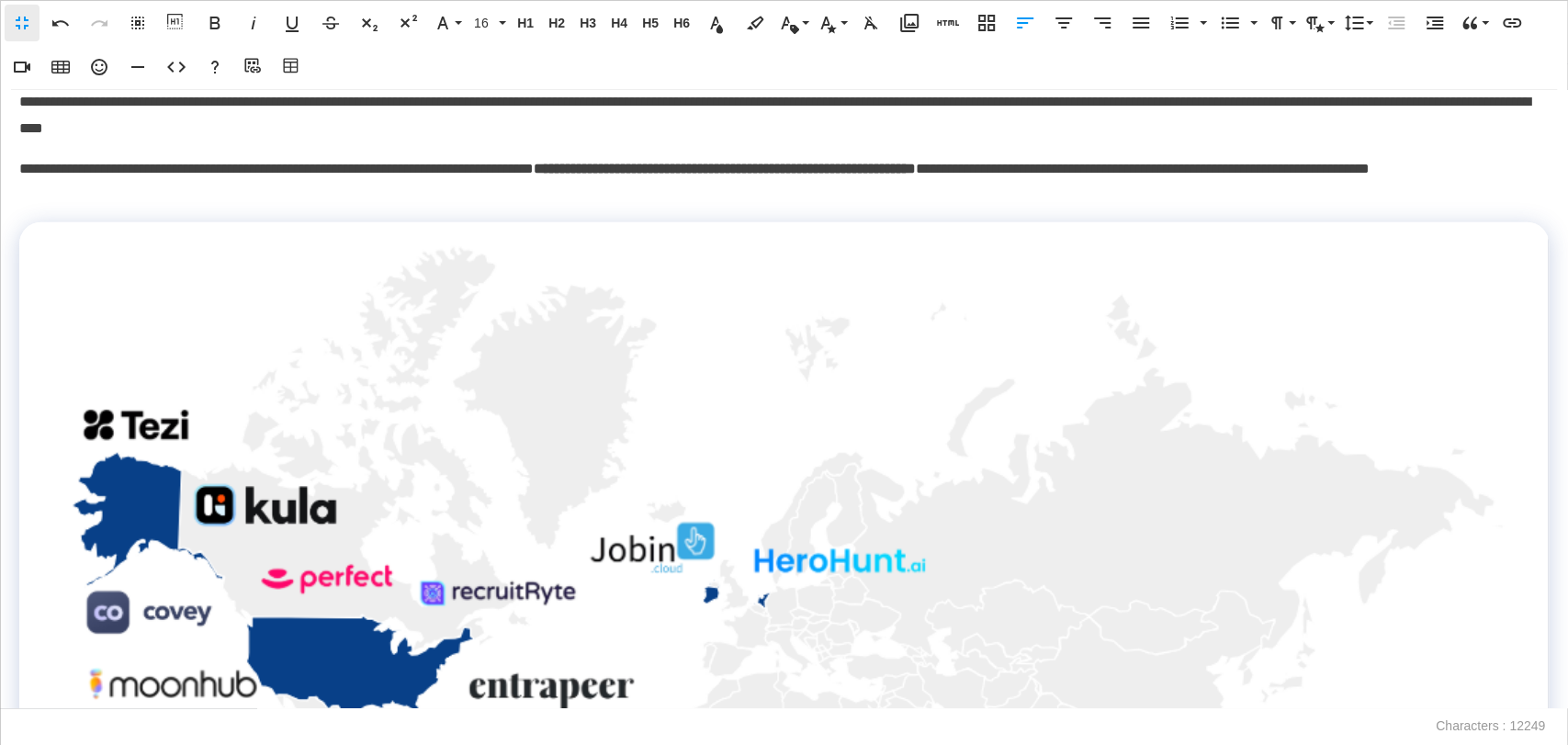
click at [10, 11] on button "Fullscreen" at bounding box center [22, 23] width 34 height 36
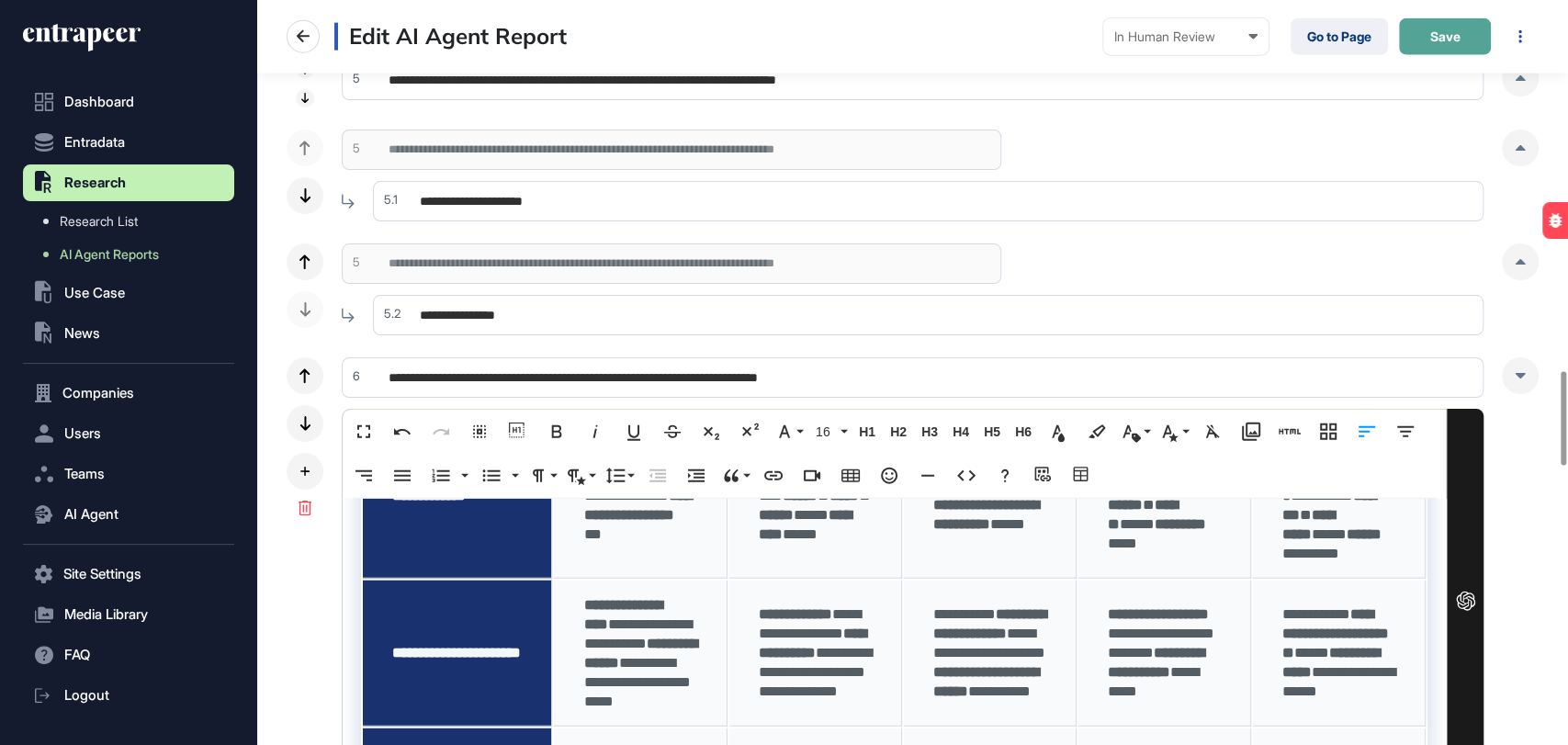
click at [1415, 28] on button "Save" at bounding box center [1445, 36] width 92 height 36
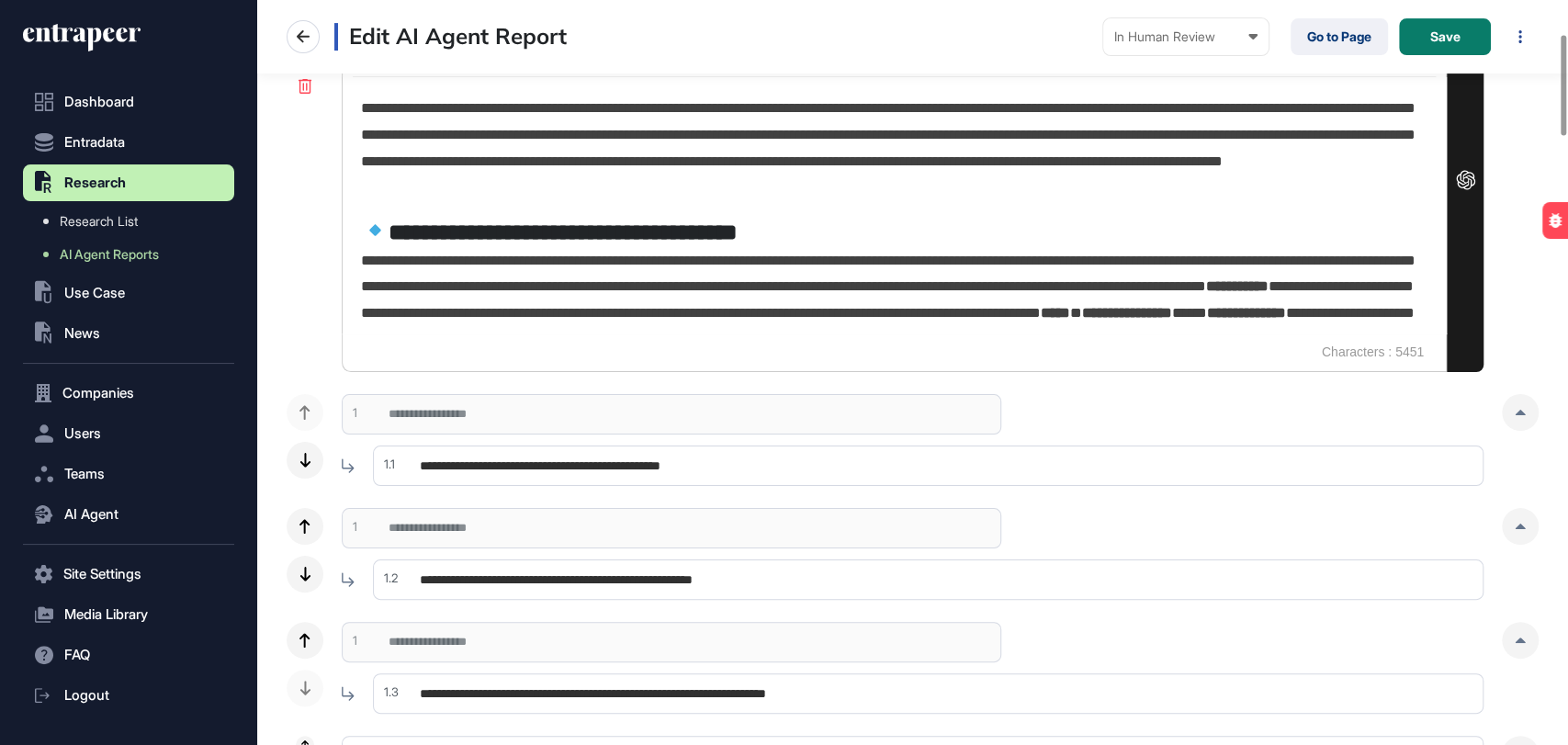
scroll to position [611, 0]
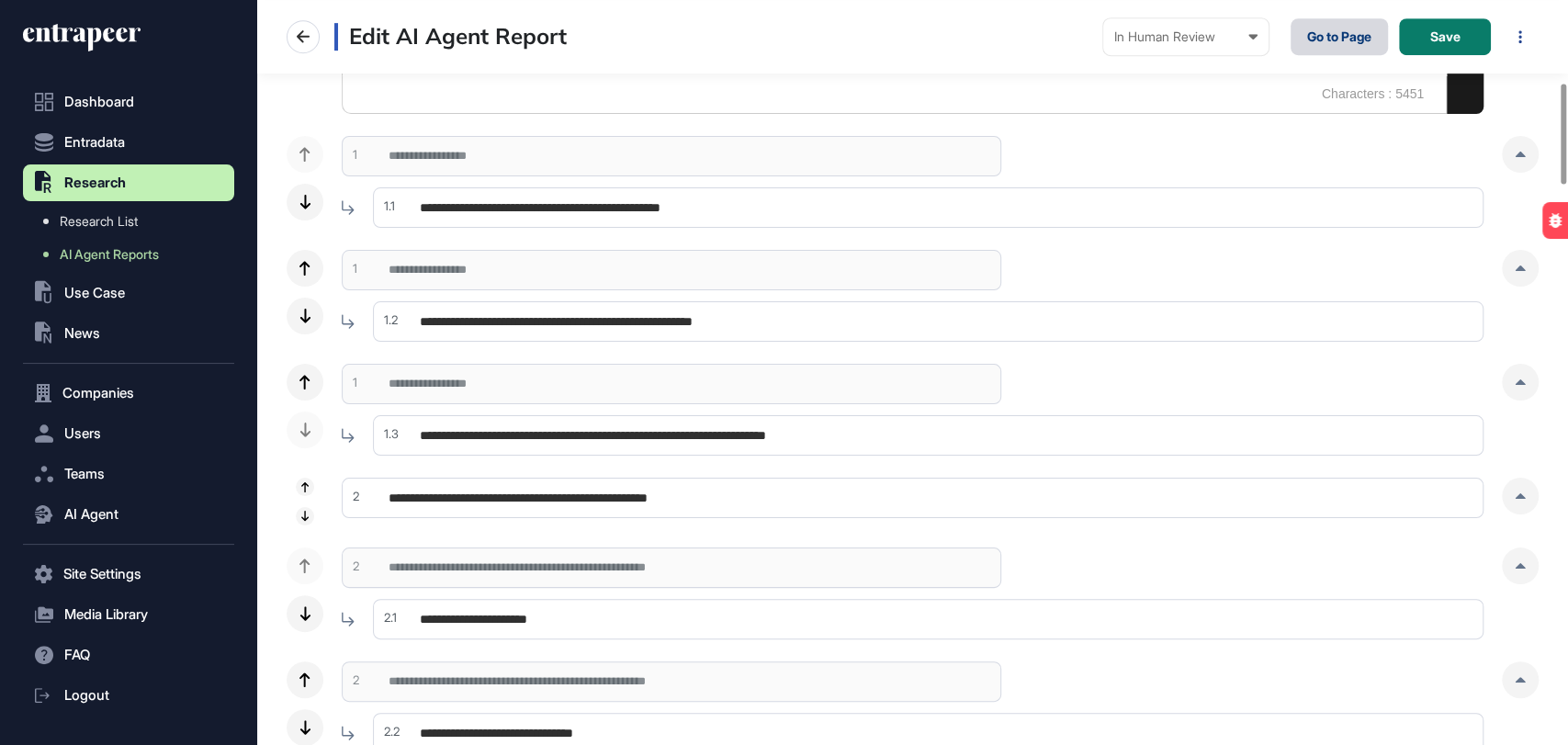
click at [1317, 46] on link "Go to Page" at bounding box center [1339, 36] width 98 height 36
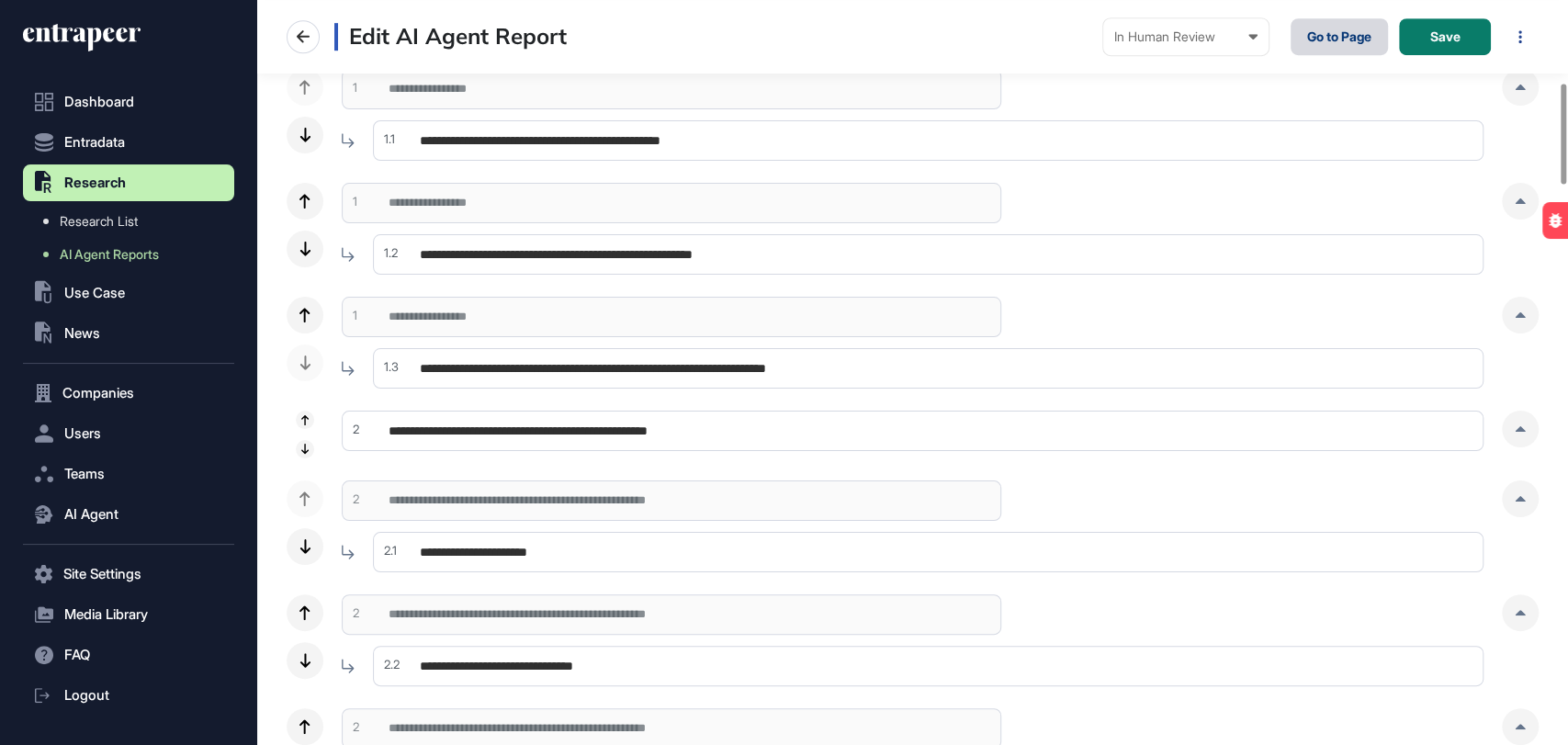
scroll to position [713, 0]
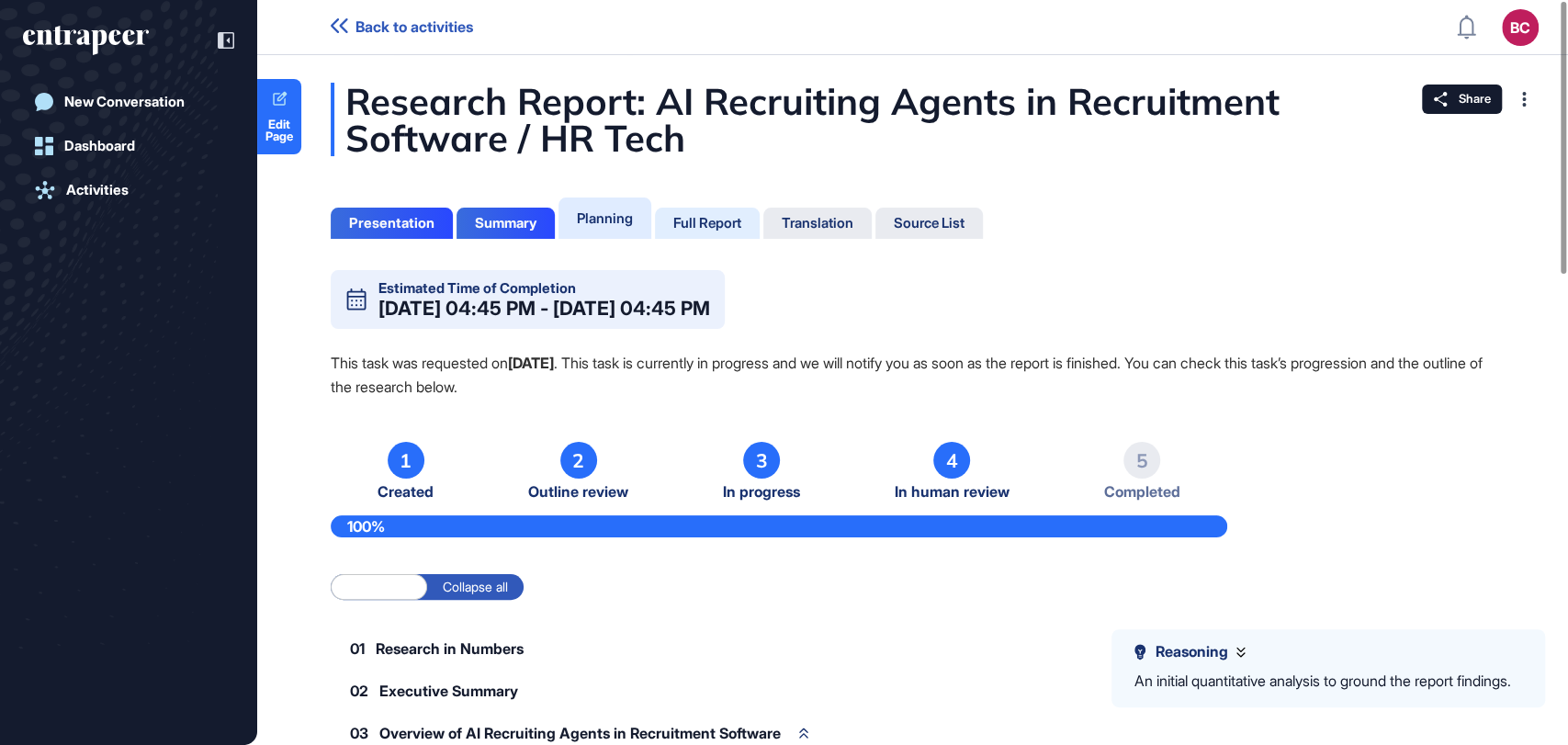
click at [710, 230] on div "Full Report" at bounding box center [707, 223] width 68 height 16
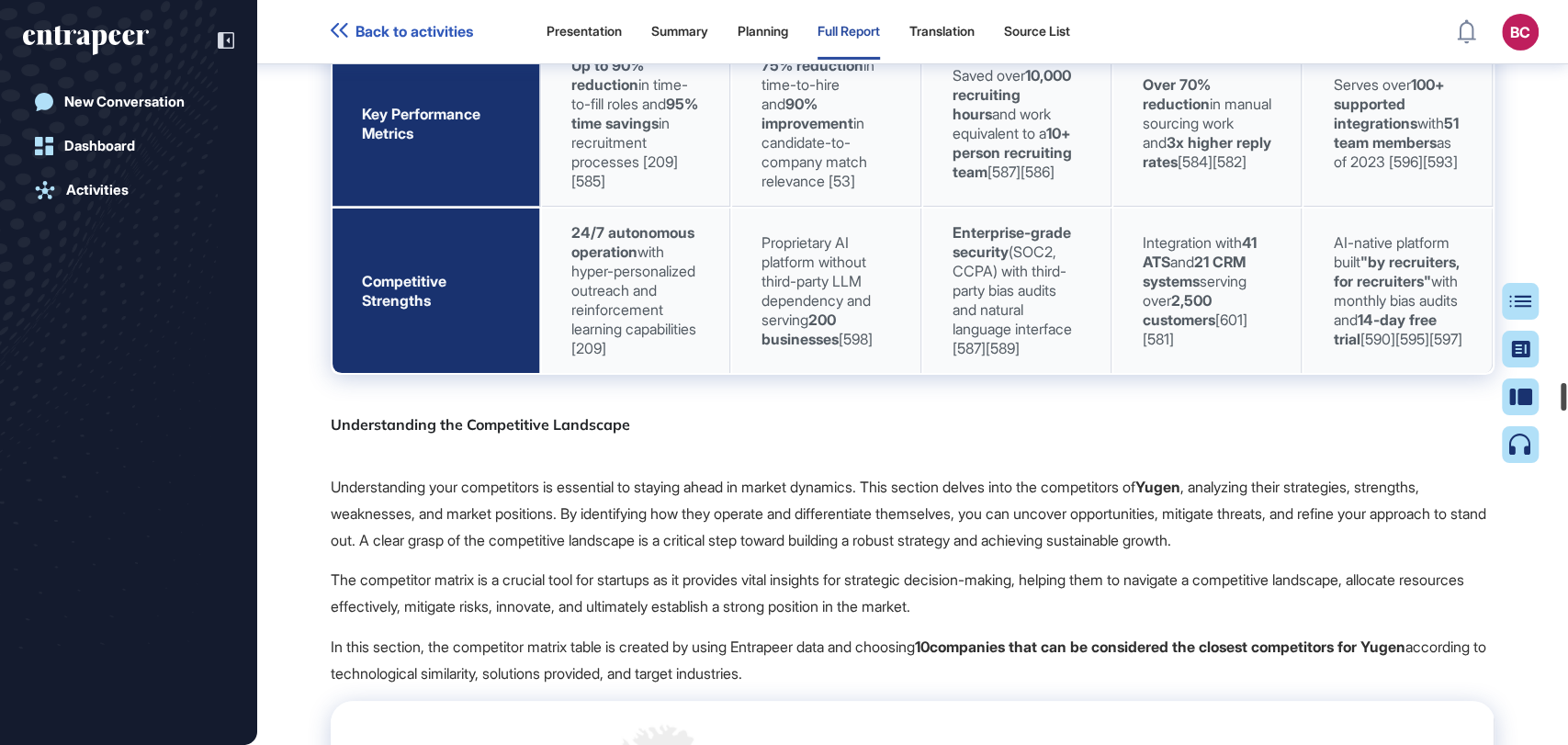
scroll to position [97256, 0]
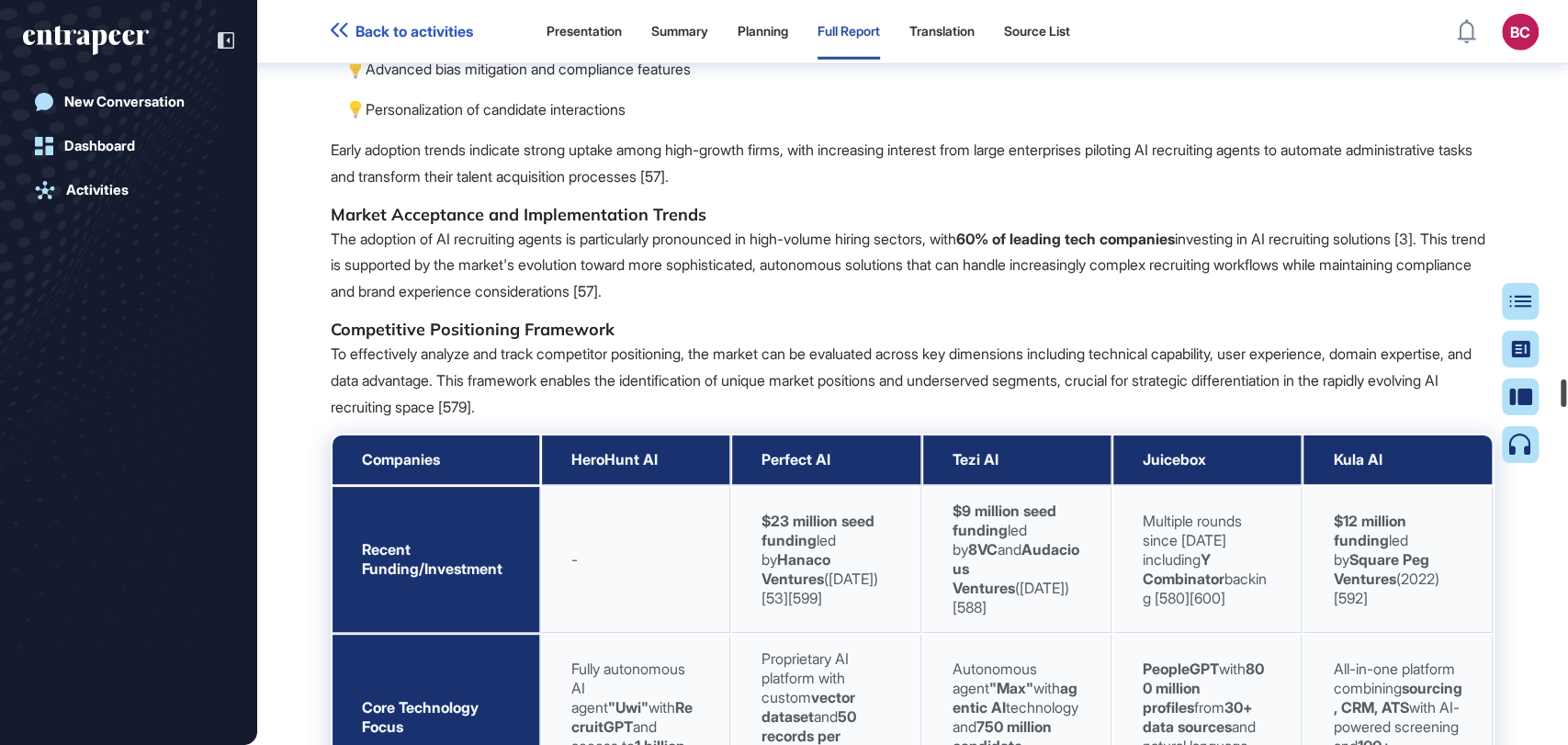
drag, startPoint x: 1553, startPoint y: 113, endPoint x: 1566, endPoint y: 394, distance: 281.3
click at [1566, 394] on div at bounding box center [1563, 392] width 6 height 28
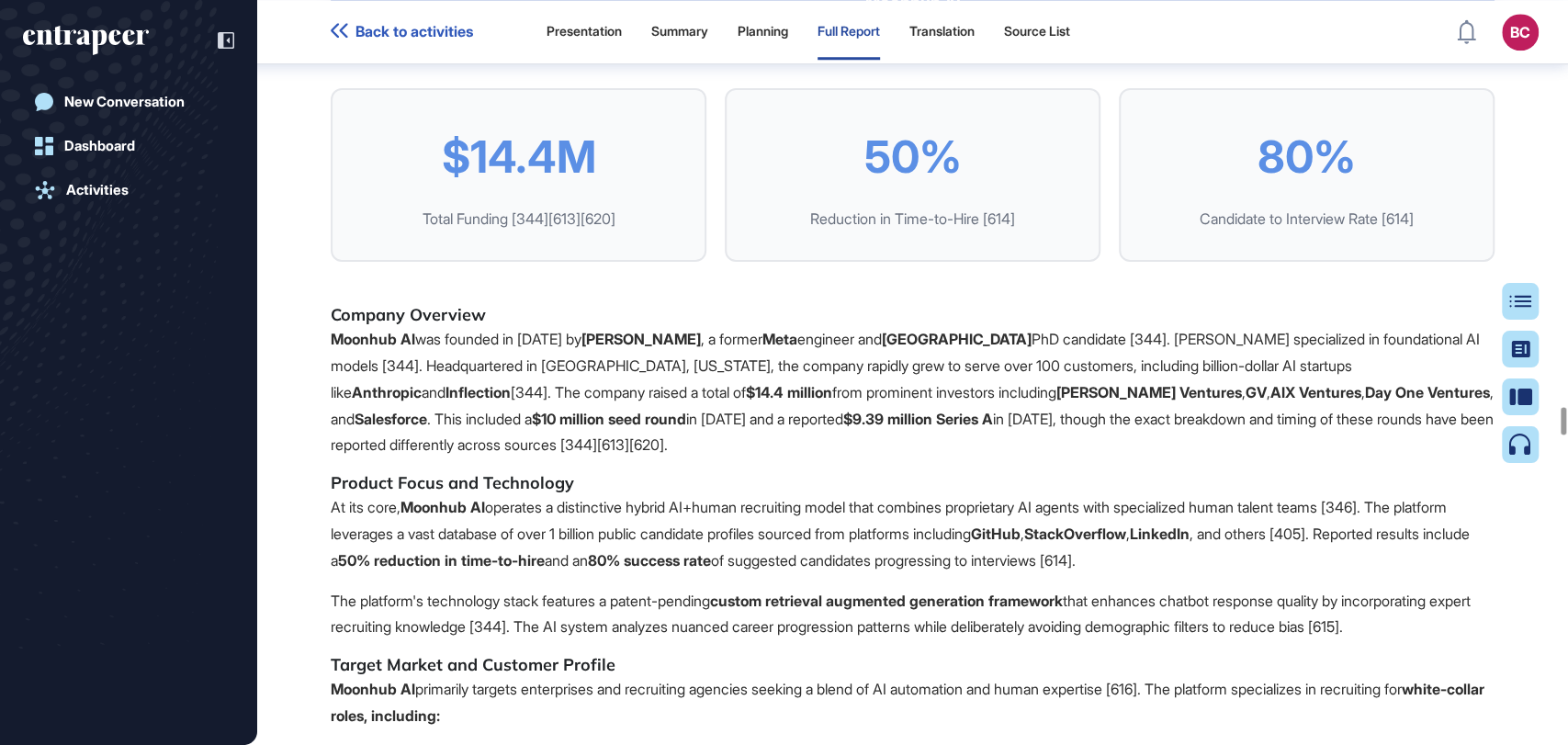
scroll to position [104398, 0]
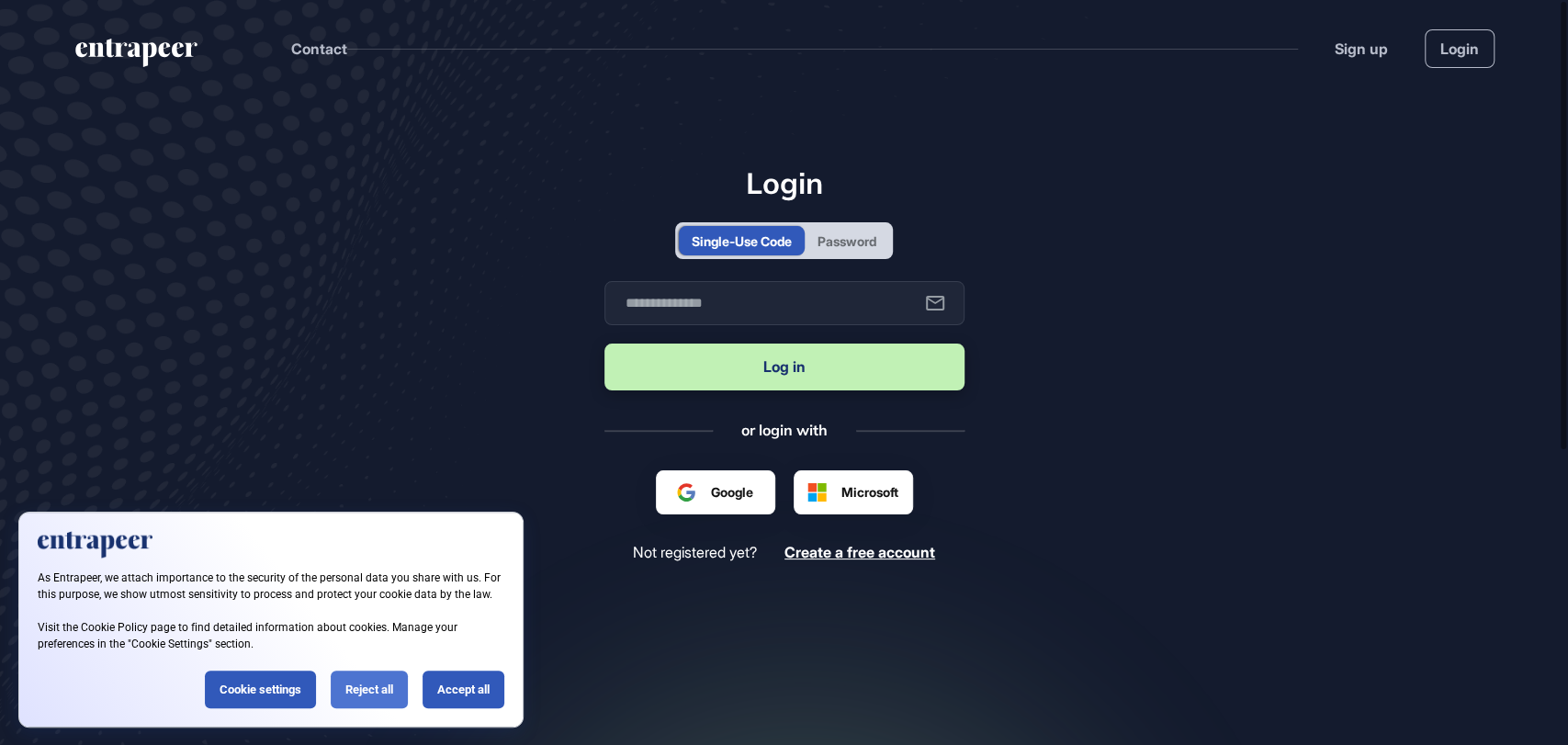
click at [358, 669] on div "Reject all" at bounding box center [369, 689] width 77 height 37
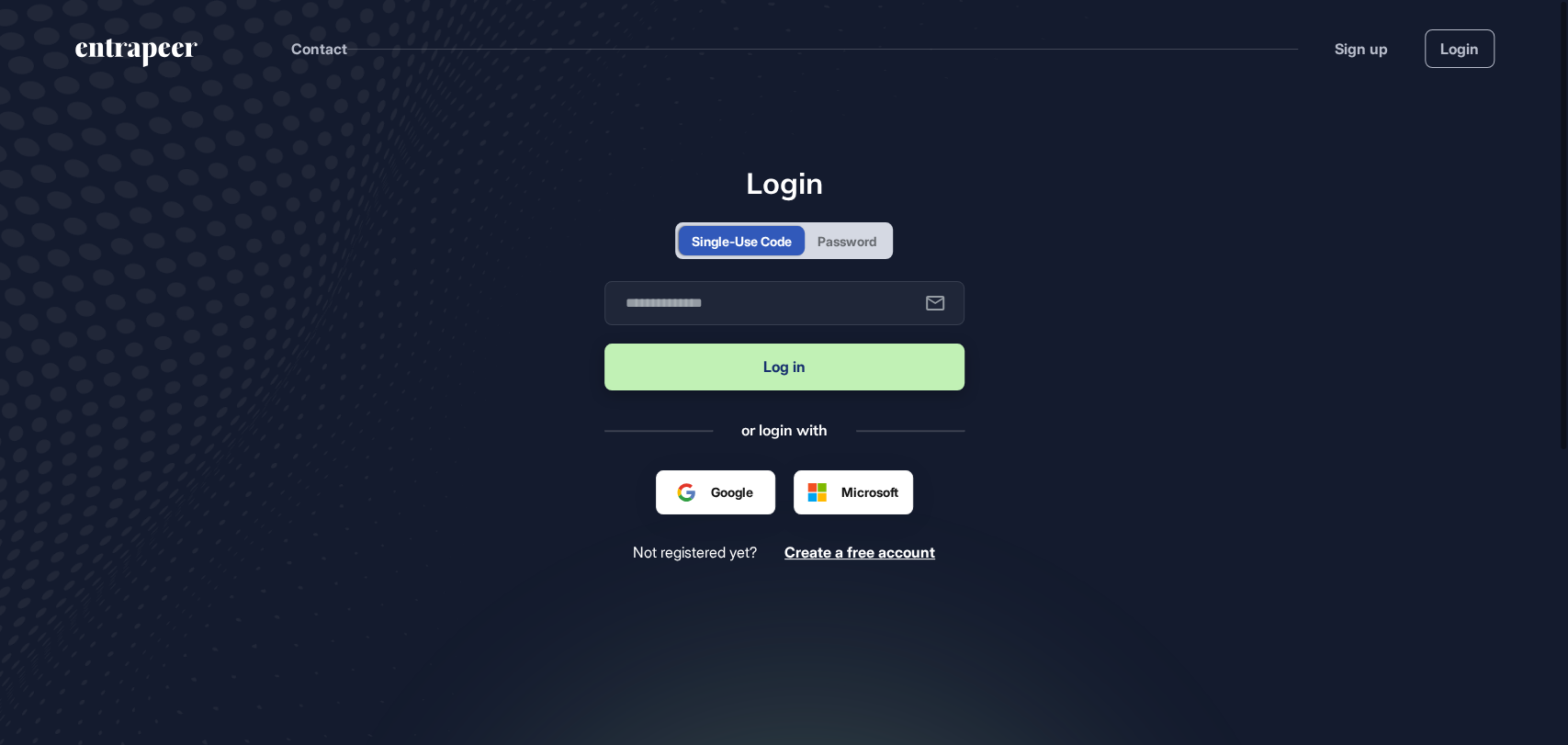
click at [861, 237] on div "Password" at bounding box center [846, 241] width 58 height 19
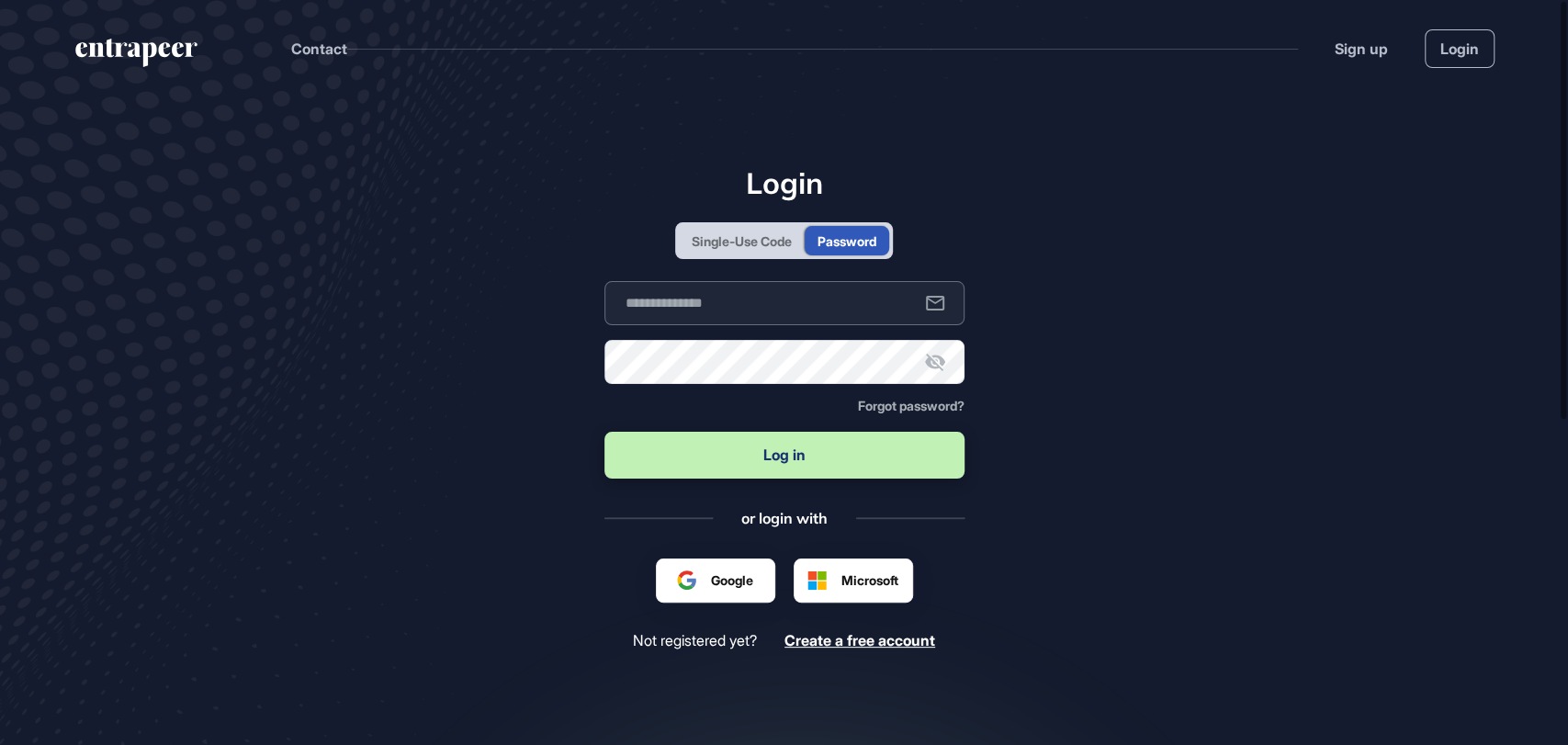
type input "**********"
click at [743, 443] on button "Log in" at bounding box center [784, 454] width 360 height 47
